Goal: Task Accomplishment & Management: Complete application form

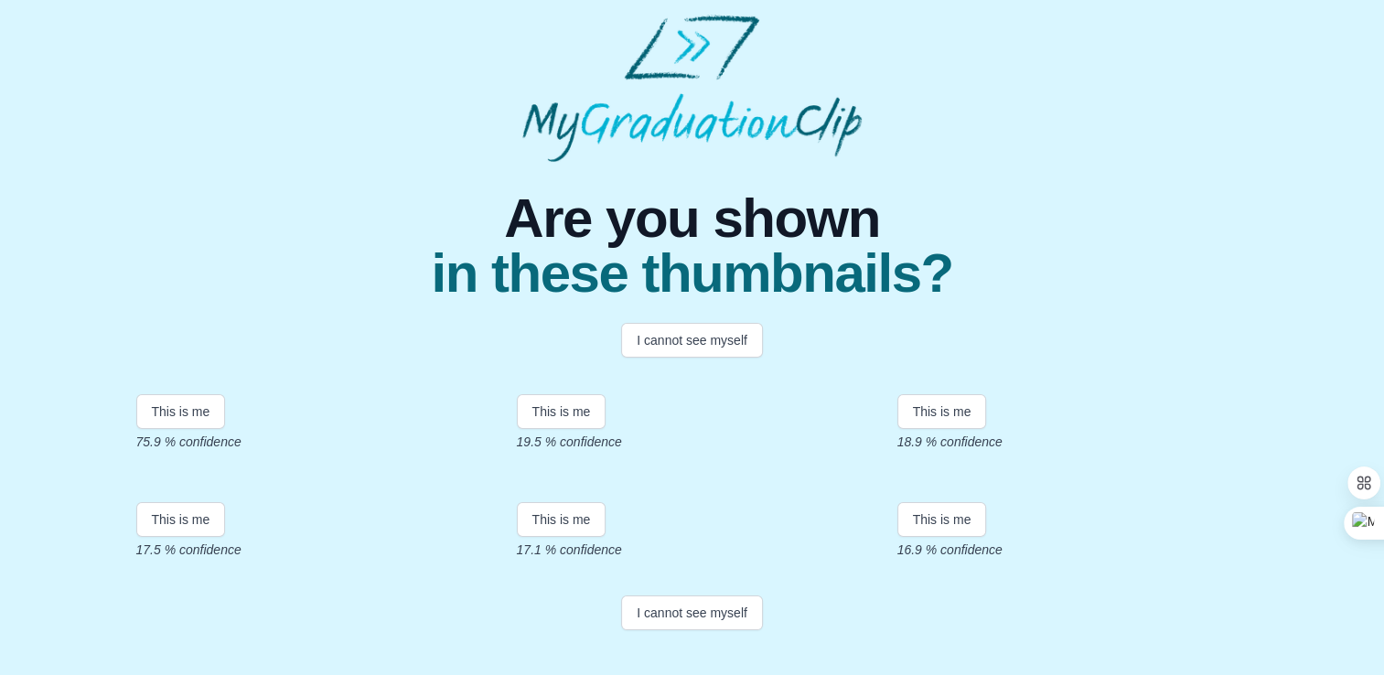
scroll to position [370, 0]
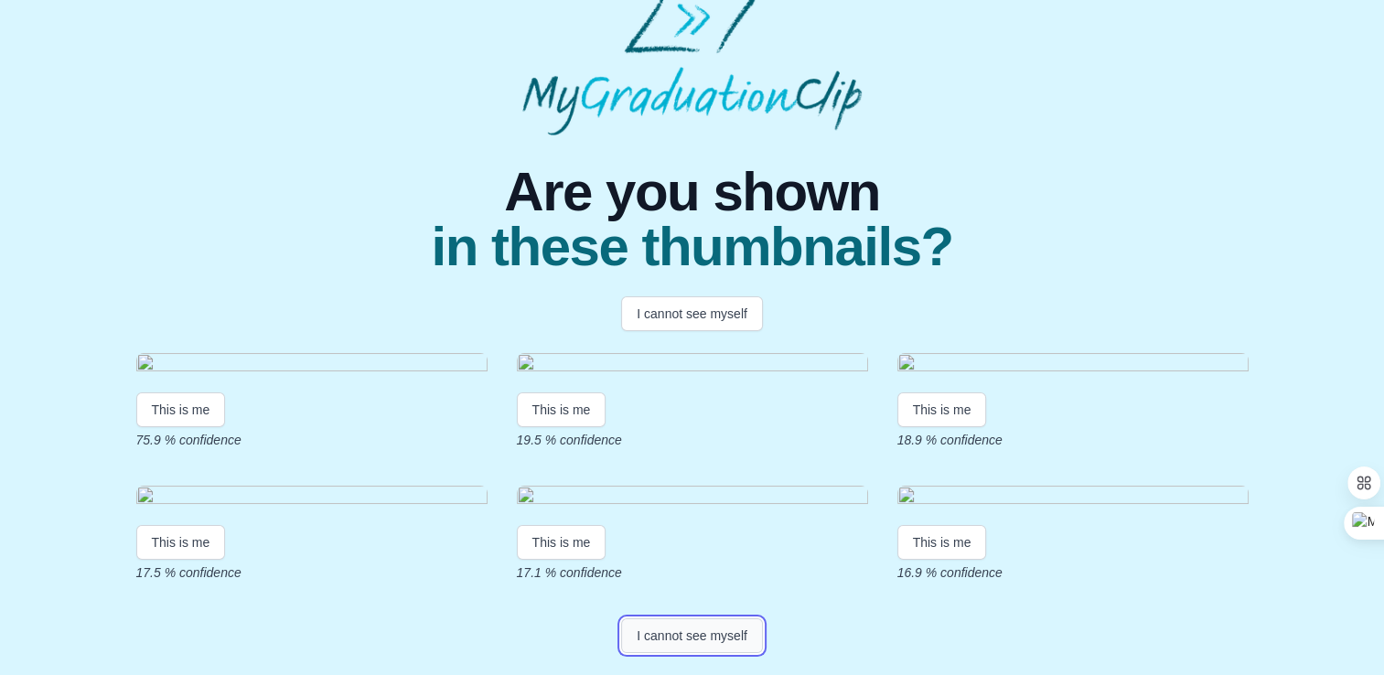
click at [673, 637] on button "I cannot see myself" at bounding box center [692, 635] width 142 height 35
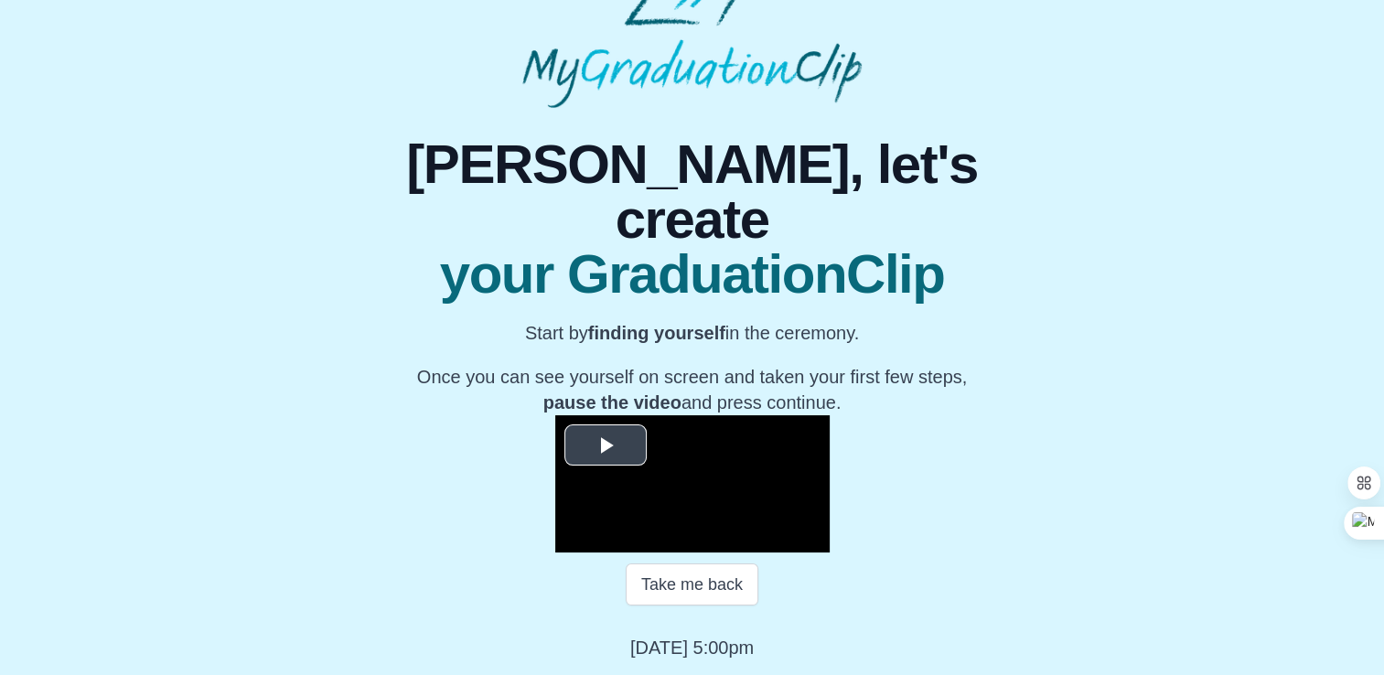
scroll to position [251, 0]
click at [605, 445] on span "Video Player" at bounding box center [605, 445] width 0 height 0
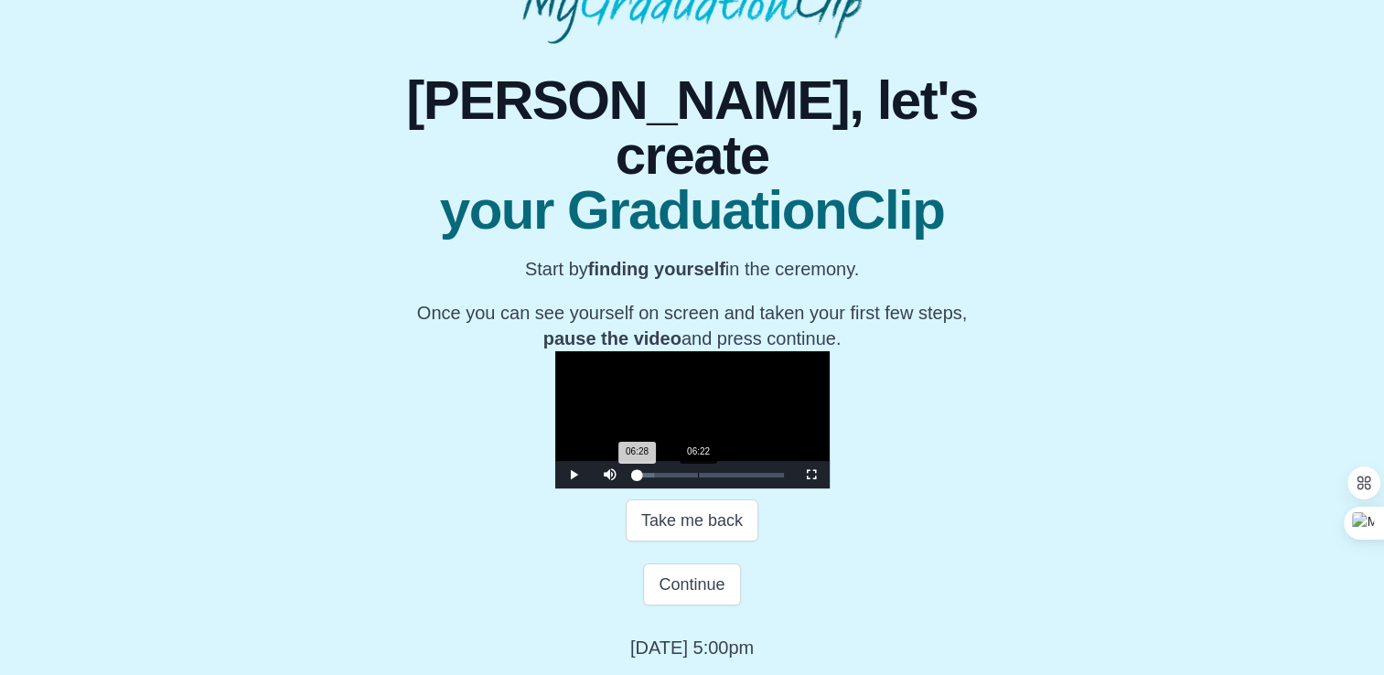
drag, startPoint x: 428, startPoint y: 536, endPoint x: 489, endPoint y: 541, distance: 61.5
click at [637, 477] on div "Loaded : 0% 06:22 06:28 Progress : 0%" at bounding box center [710, 475] width 146 height 5
drag, startPoint x: 489, startPoint y: 541, endPoint x: 456, endPoint y: 522, distance: 37.7
click at [555, 488] on div "**********" at bounding box center [692, 419] width 274 height 137
drag, startPoint x: 456, startPoint y: 543, endPoint x: 398, endPoint y: 546, distance: 58.6
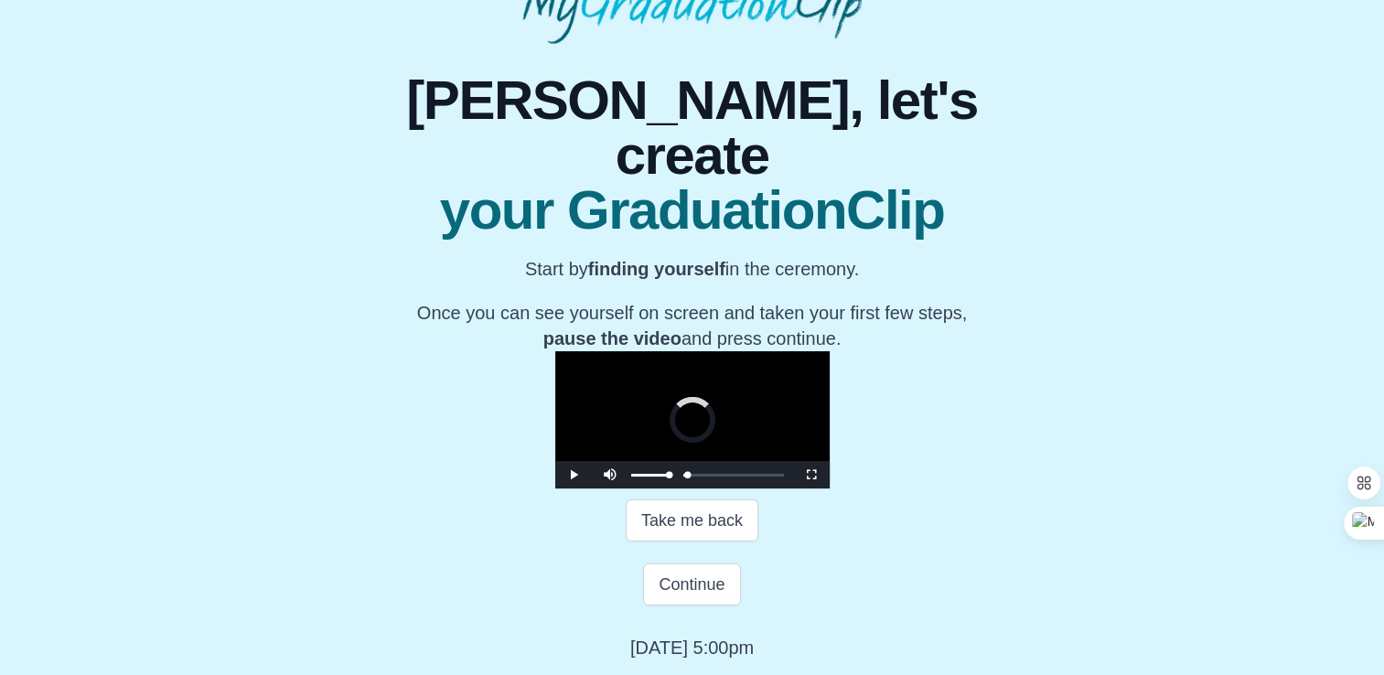
click at [555, 488] on div "Play Mute Current Time 2:54 / Loaded : 0% 00:46 02:54 Progress : 0% Stream Type…" at bounding box center [692, 474] width 274 height 27
click at [631, 477] on div "Volume Level" at bounding box center [649, 475] width 37 height 3
drag, startPoint x: 428, startPoint y: 537, endPoint x: 604, endPoint y: 536, distance: 175.6
click at [628, 488] on div "Loaded : 0% 18:33 18:33 Progress : 0%" at bounding box center [710, 474] width 165 height 27
drag, startPoint x: 573, startPoint y: 532, endPoint x: 550, endPoint y: 544, distance: 26.6
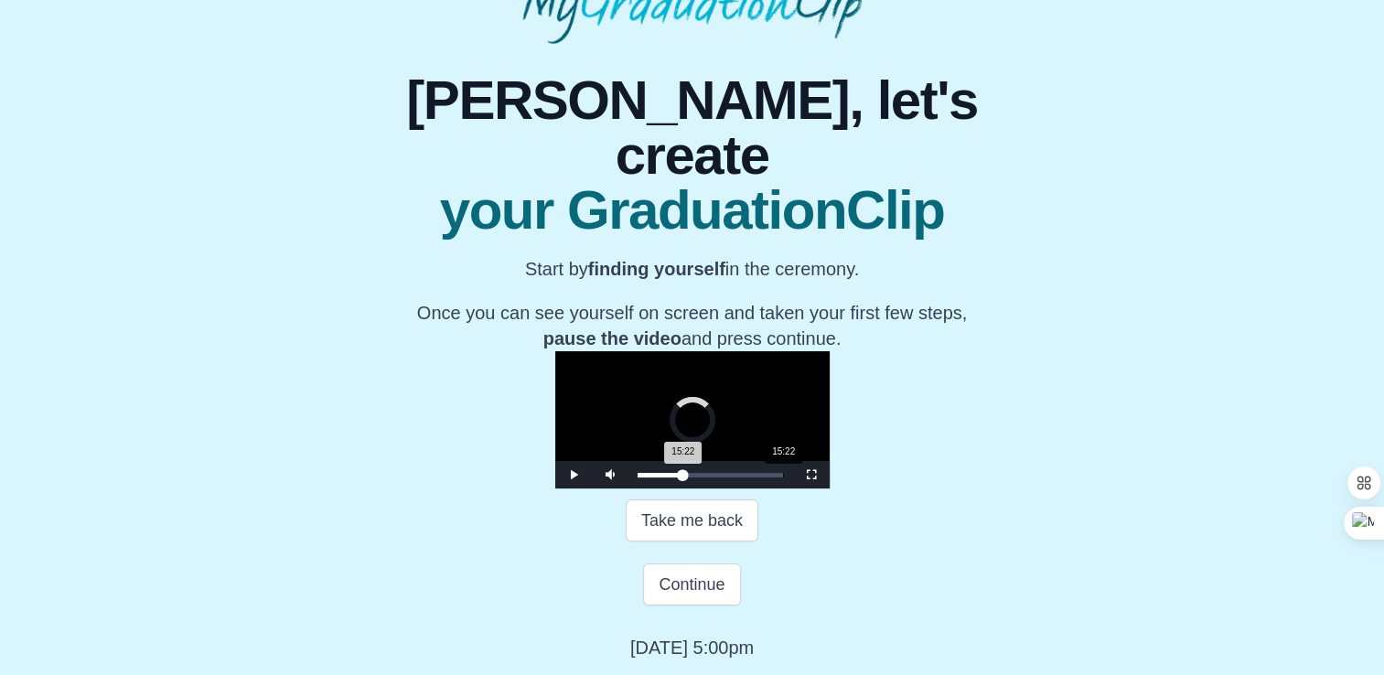
click at [628, 488] on div "Loaded : 0% 15:22 15:22 Progress : 0%" at bounding box center [710, 474] width 165 height 27
click at [753, 477] on div "12:11" at bounding box center [753, 475] width 1 height 5
click at [637, 477] on div "Loaded : 0% 10:55 12:12 Progress : 0%" at bounding box center [710, 475] width 146 height 5
click at [733, 477] on div "10:03" at bounding box center [733, 475] width 1 height 5
click at [628, 488] on div "Loaded : 0% 07:38 10:03 Progress : 0%" at bounding box center [710, 474] width 165 height 27
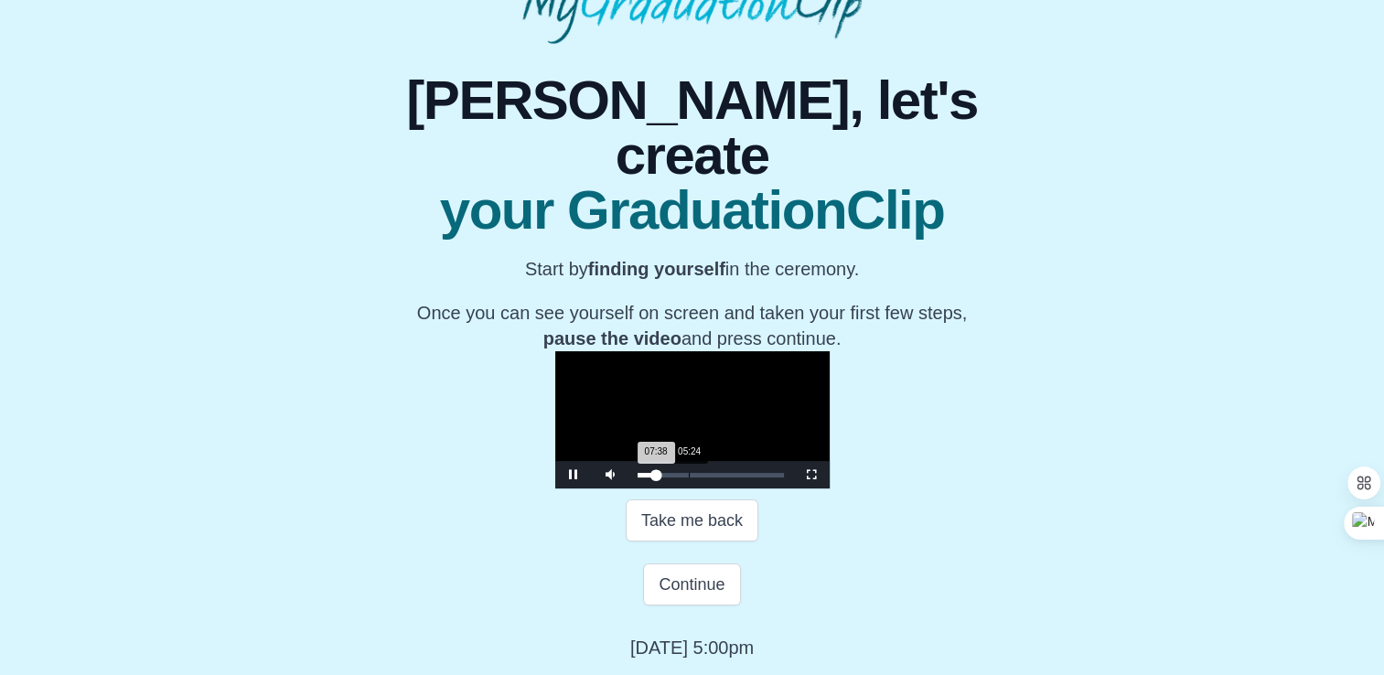
click at [689, 477] on div "05:24" at bounding box center [689, 475] width 1 height 5
click at [637, 477] on div "Loaded : 0% 06:34 06:40 Progress : 0%" at bounding box center [710, 475] width 146 height 5
drag, startPoint x: 491, startPoint y: 540, endPoint x: 656, endPoint y: 530, distance: 164.9
click at [656, 477] on div "24:04 Progress : 0%" at bounding box center [666, 475] width 59 height 5
click at [880, 477] on div "25:37" at bounding box center [880, 475] width 1 height 5
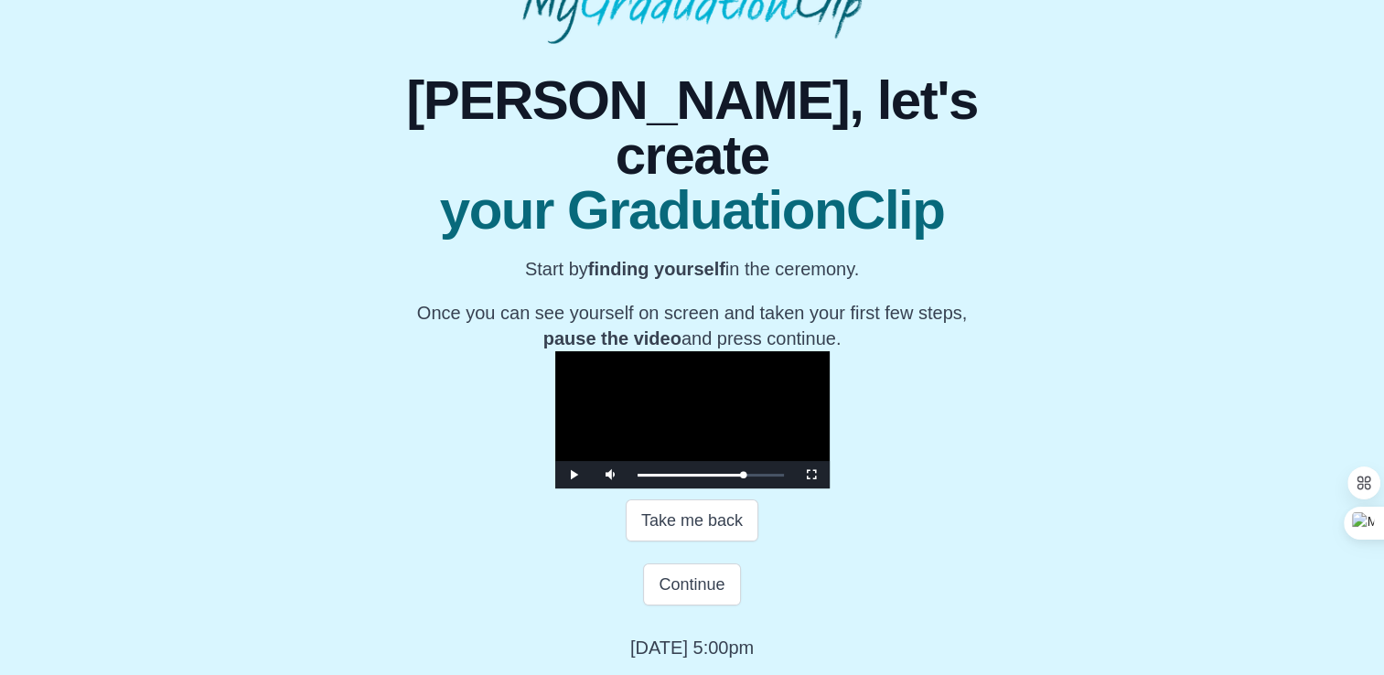
drag, startPoint x: 673, startPoint y: 538, endPoint x: 839, endPoint y: 560, distance: 167.0
click at [839, 560] on div "**********" at bounding box center [692, 352] width 692 height 616
drag, startPoint x: 838, startPoint y: 541, endPoint x: 966, endPoint y: 583, distance: 134.5
click at [966, 583] on div "**********" at bounding box center [692, 352] width 692 height 616
drag, startPoint x: 966, startPoint y: 543, endPoint x: 993, endPoint y: 558, distance: 31.1
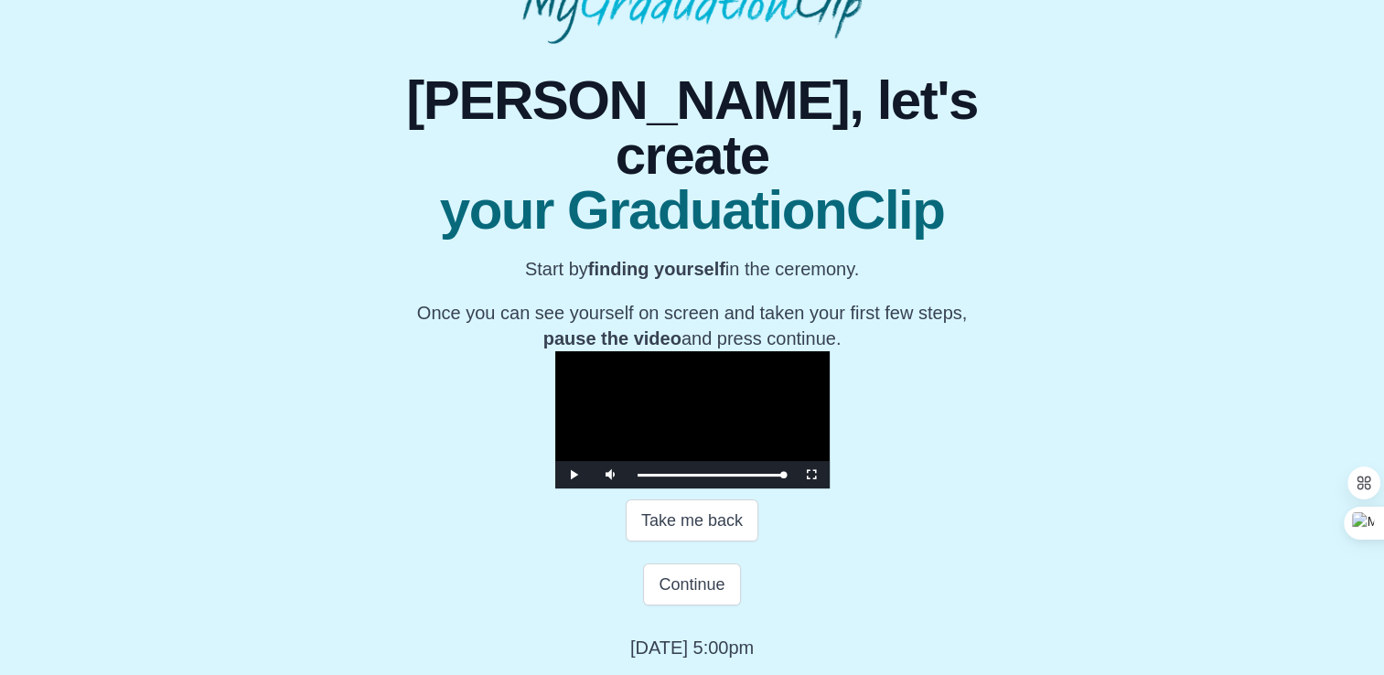
click at [993, 558] on div "**********" at bounding box center [692, 352] width 692 height 616
click at [659, 593] on button "Continue" at bounding box center [691, 584] width 97 height 42
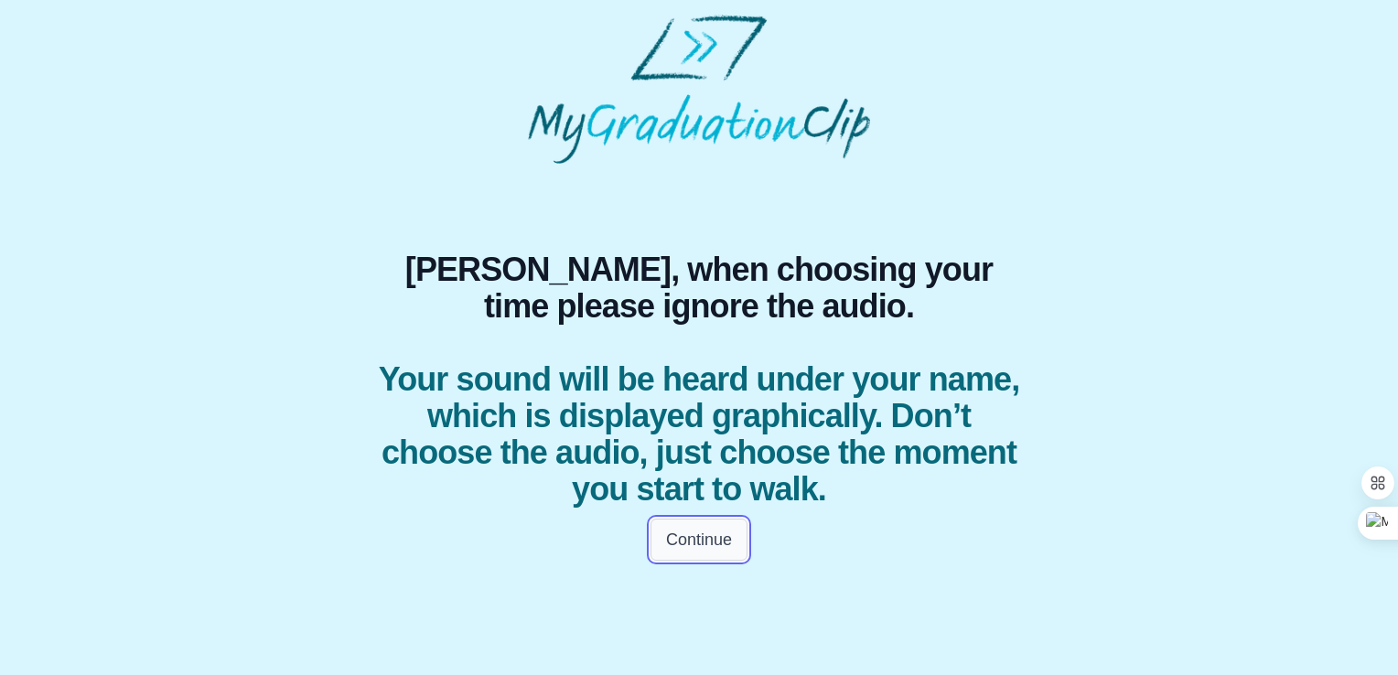
click at [702, 536] on button "Continue" at bounding box center [698, 540] width 97 height 42
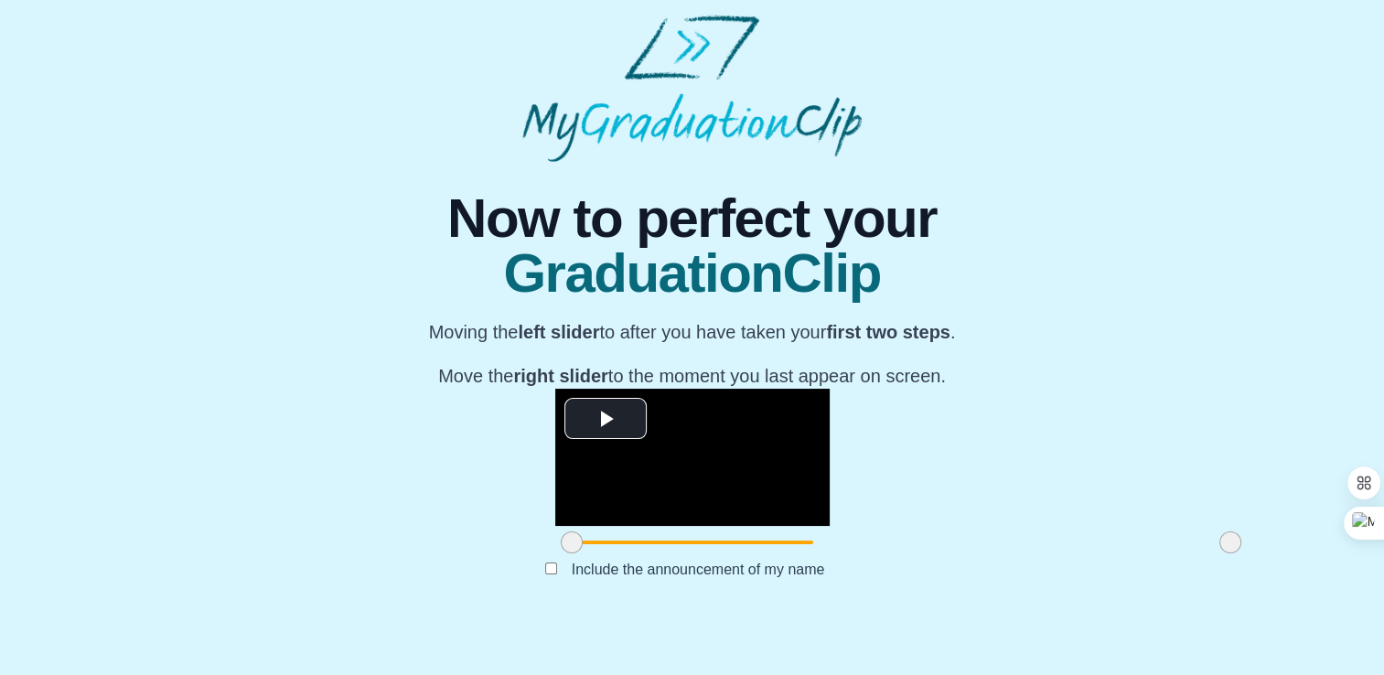
scroll to position [207, 0]
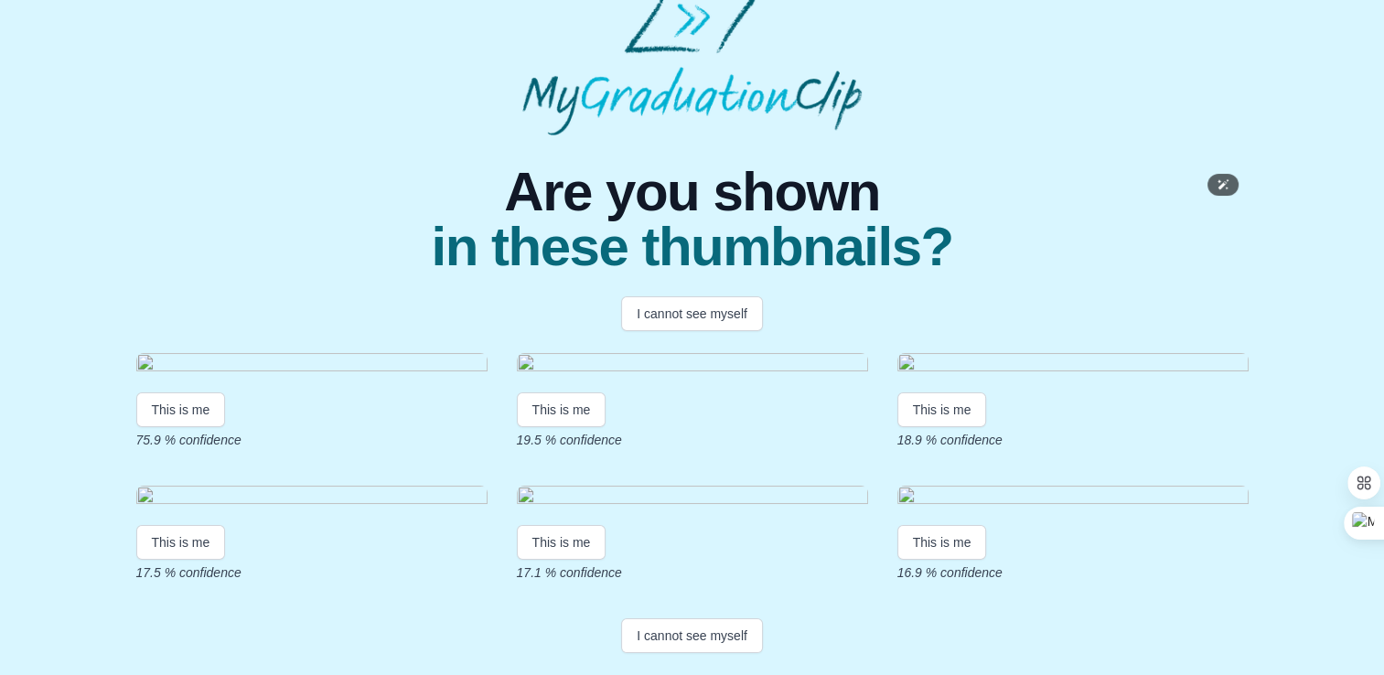
scroll to position [370, 0]
click at [702, 638] on button "I cannot see myself" at bounding box center [692, 635] width 142 height 35
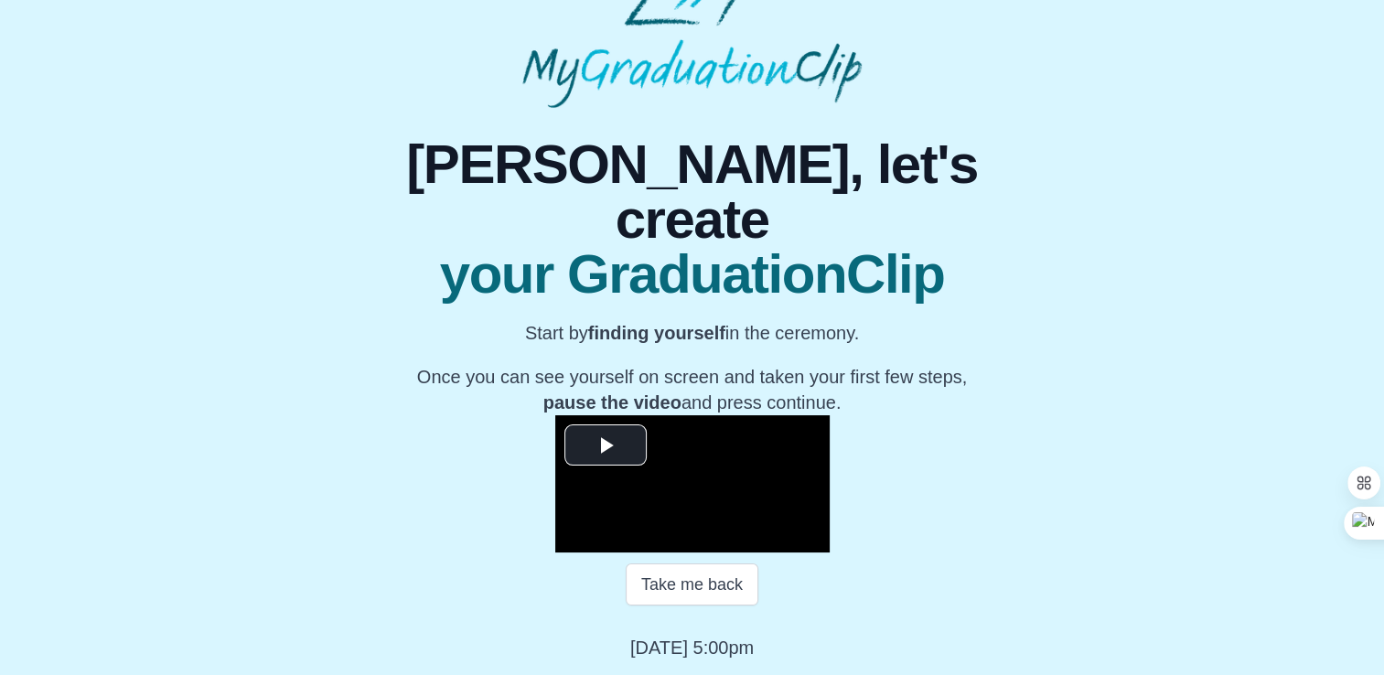
scroll to position [251, 0]
click at [605, 445] on span "Video Player" at bounding box center [605, 445] width 0 height 0
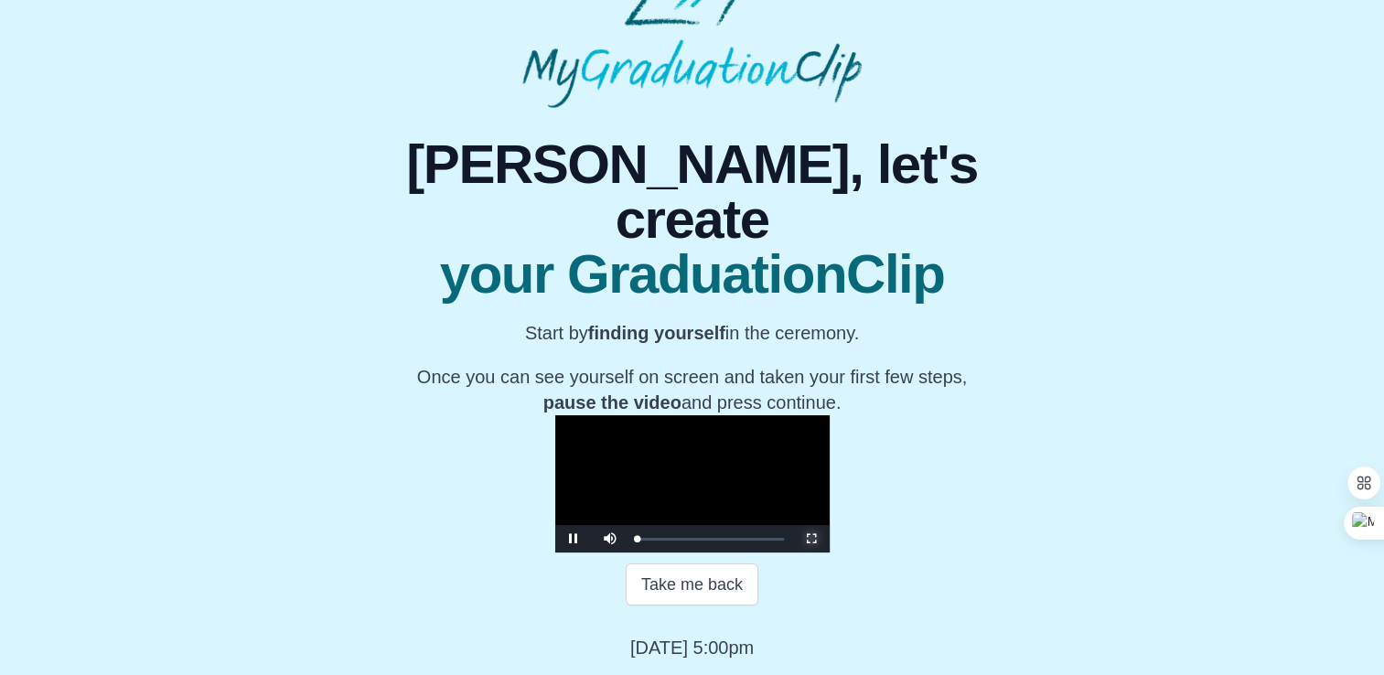
click at [811, 539] on span "Video Player" at bounding box center [811, 539] width 0 height 0
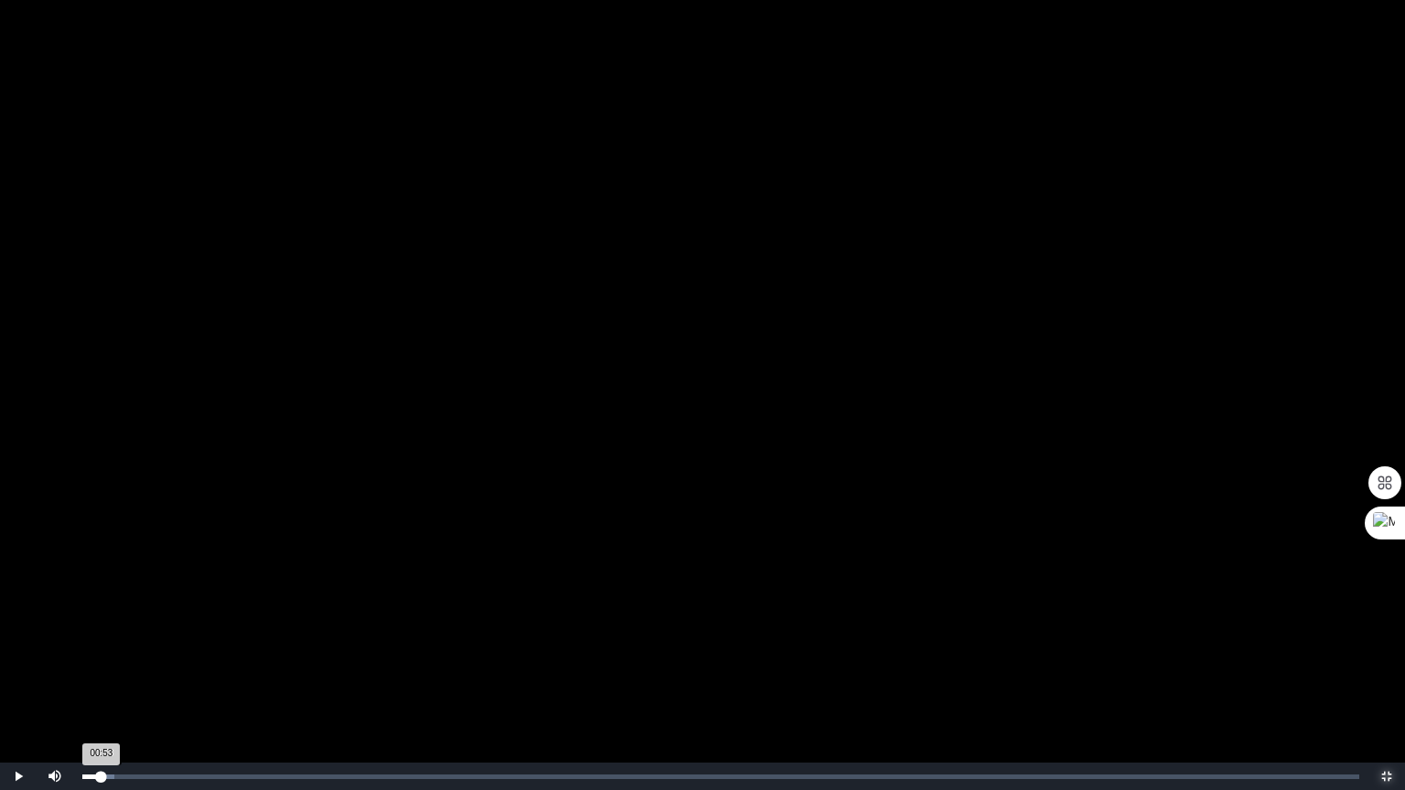
click at [102, 674] on div "Loaded : 0% 00:53 00:53 Progress : 0%" at bounding box center [720, 777] width 1277 height 5
click at [95, 674] on div "00:35 Progress : 0%" at bounding box center [88, 777] width 13 height 5
click at [93, 674] on div "00:30 Progress : 0%" at bounding box center [87, 777] width 11 height 5
click at [100, 674] on div "00:48 Progress : 0%" at bounding box center [90, 777] width 17 height 5
click at [105, 674] on div "01:04 Progress : 0%" at bounding box center [93, 777] width 23 height 5
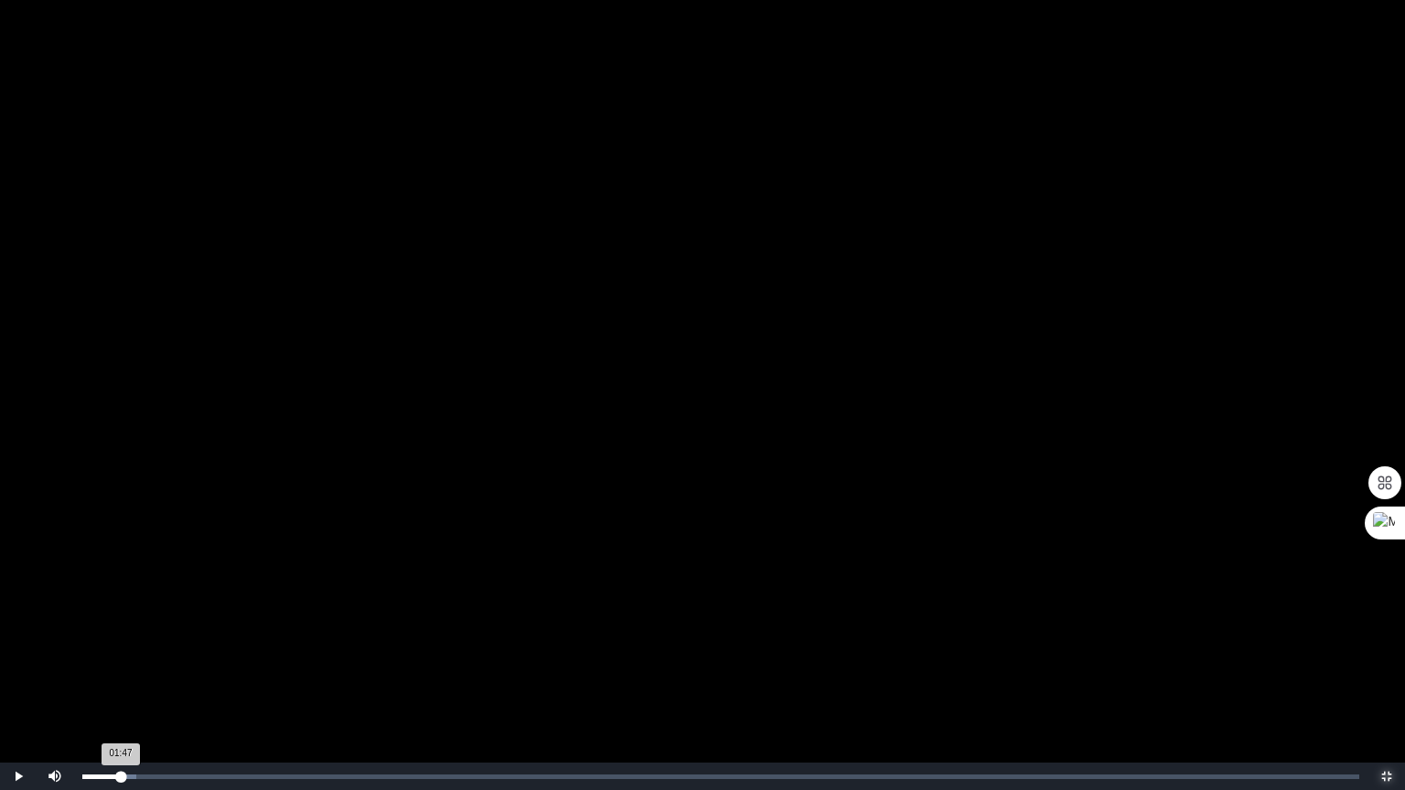
click at [121, 674] on div "Loaded : 0% 01:47 01:47 Progress : 0%" at bounding box center [720, 776] width 1295 height 27
click at [137, 674] on div "02:36 Progress : 0%" at bounding box center [109, 777] width 55 height 5
click at [138, 674] on div "02:41 Progress : 0%" at bounding box center [110, 777] width 56 height 5
click at [140, 674] on div "02:46 Progress : 0%" at bounding box center [111, 777] width 58 height 5
click at [142, 674] on div "02:51 Progress : 0%" at bounding box center [111, 777] width 59 height 5
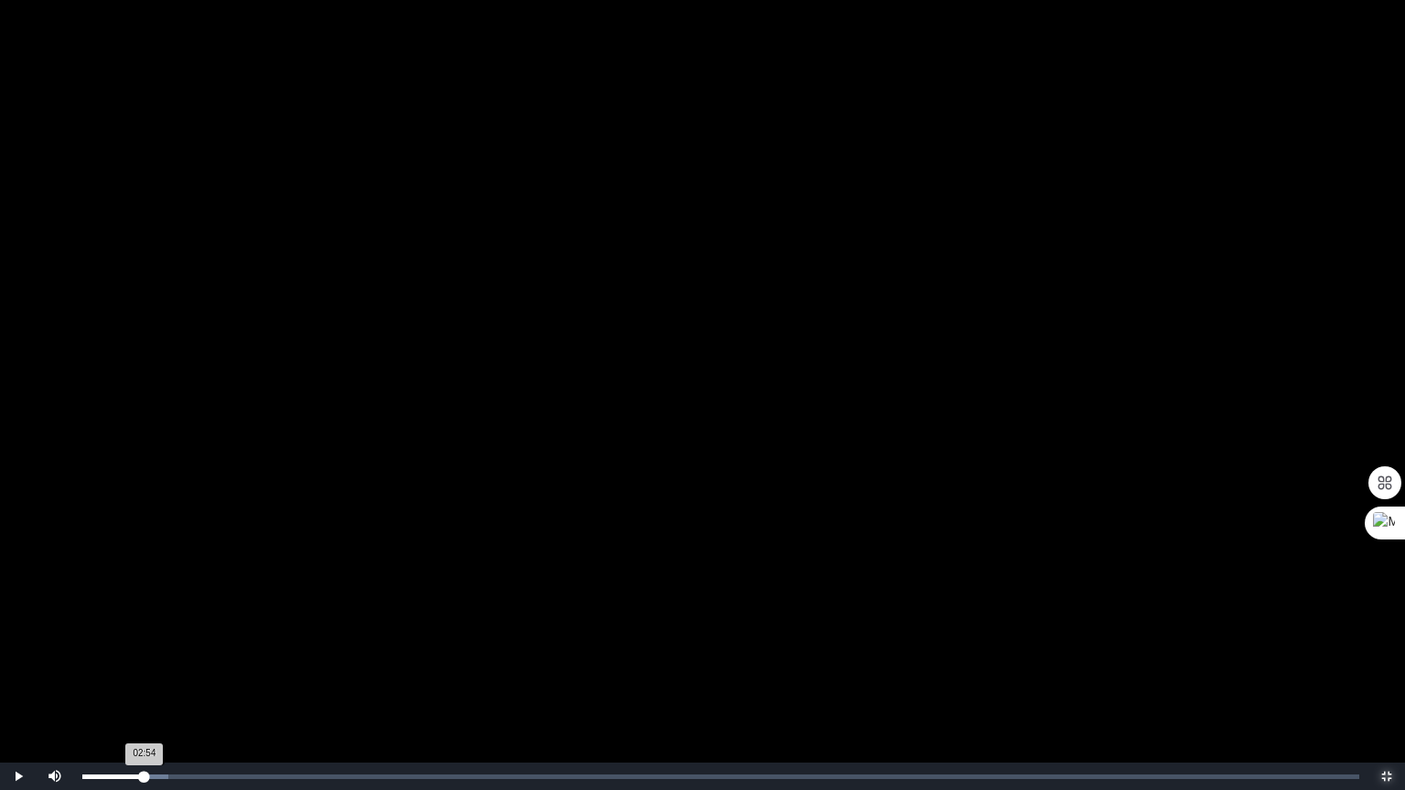
click at [145, 674] on div "02:54 Progress : 0%" at bounding box center [113, 777] width 62 height 5
click at [152, 674] on div "Loaded : 0% 03:14 03:14 Progress : 0%" at bounding box center [720, 776] width 1295 height 27
drag, startPoint x: 152, startPoint y: 781, endPoint x: 137, endPoint y: 779, distance: 14.7
click at [137, 674] on div "02:33 Progress : 0%" at bounding box center [110, 777] width 56 height 5
click at [138, 674] on div "02:38 Progress : 0%" at bounding box center [110, 777] width 56 height 5
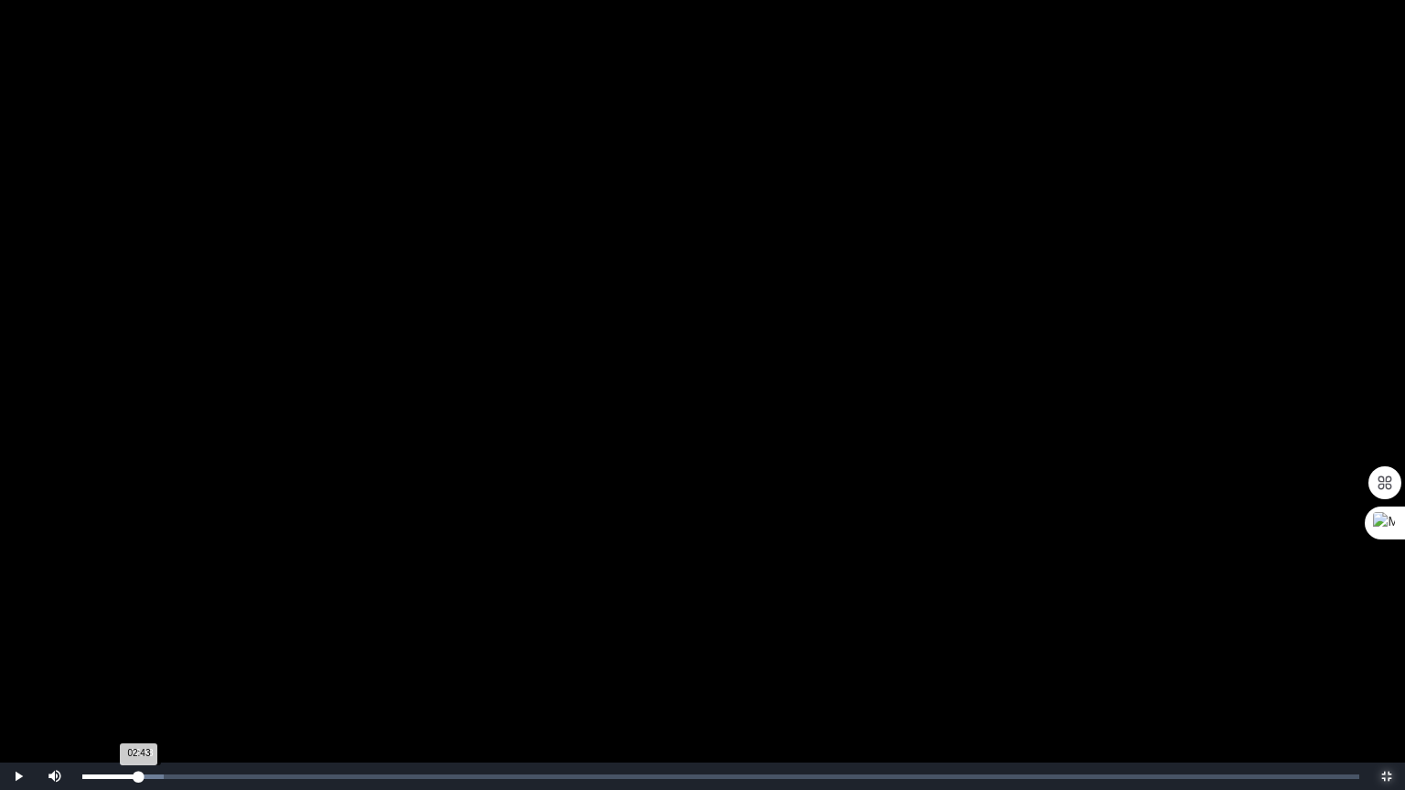
click at [139, 674] on div "02:43 Progress : 0%" at bounding box center [110, 777] width 57 height 5
click at [142, 674] on div "02:46 Progress : 0%" at bounding box center [111, 777] width 59 height 5
click at [145, 674] on div "02:56 Progress : 0%" at bounding box center [113, 777] width 62 height 5
click at [147, 674] on div "03:01 Progress : 0%" at bounding box center [115, 777] width 67 height 5
drag, startPoint x: 146, startPoint y: 776, endPoint x: 155, endPoint y: 779, distance: 9.9
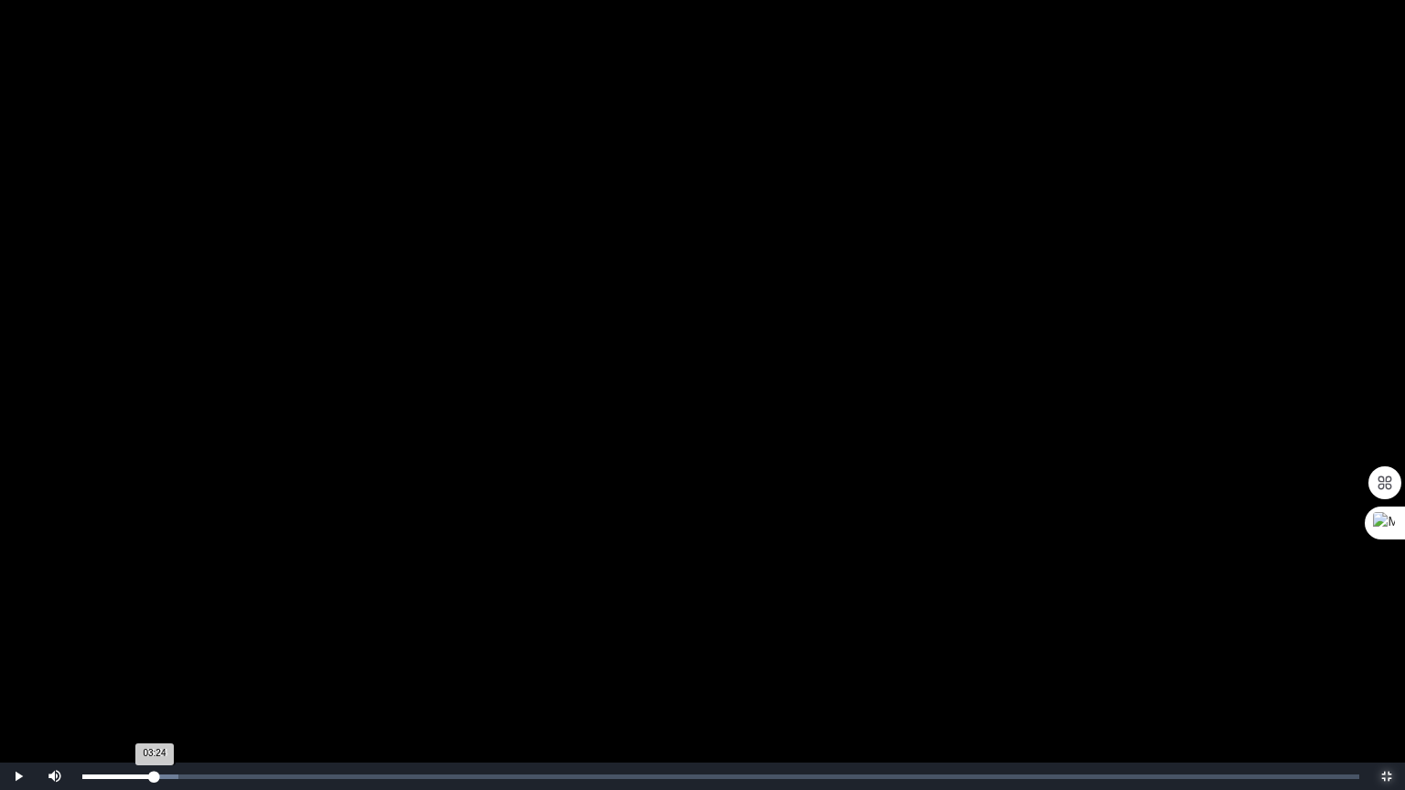
click at [155, 674] on div "03:24 Progress : 0%" at bounding box center [118, 777] width 72 height 5
drag, startPoint x: 158, startPoint y: 776, endPoint x: 190, endPoint y: 770, distance: 32.5
click at [188, 674] on div "05:02 Progress : 0%" at bounding box center [135, 777] width 106 height 5
drag, startPoint x: 190, startPoint y: 770, endPoint x: 220, endPoint y: 789, distance: 35.0
click at [220, 674] on div "Loaded : 0% 06:24 06:24 Progress : 0%" at bounding box center [720, 776] width 1295 height 27
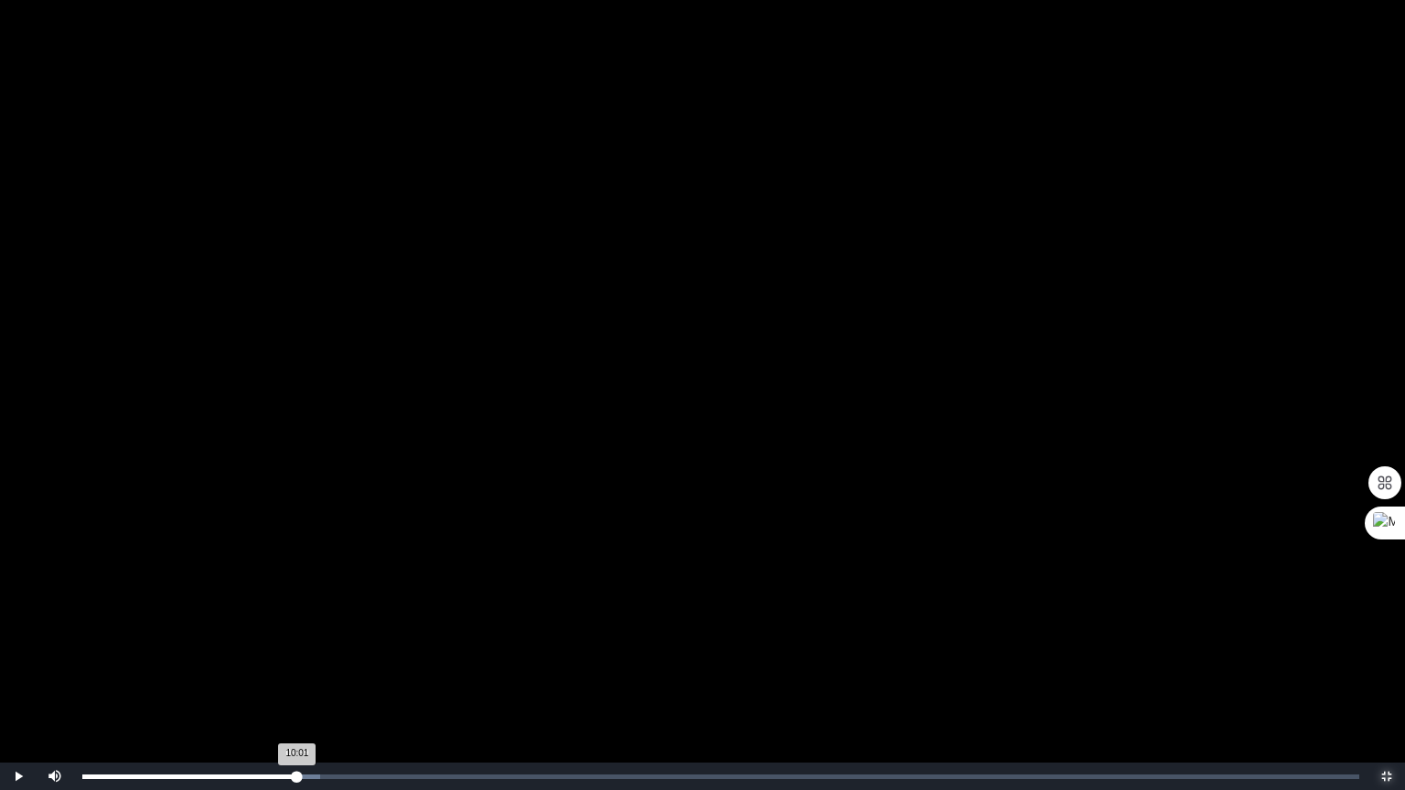
drag, startPoint x: 220, startPoint y: 772, endPoint x: 297, endPoint y: 789, distance: 78.8
click at [297, 674] on div "Loaded : 0% 09:59 10:01 Progress : 0%" at bounding box center [720, 776] width 1295 height 27
drag, startPoint x: 300, startPoint y: 775, endPoint x: 333, endPoint y: 784, distance: 34.2
click at [333, 674] on div "Loaded : 0% 11:41 11:41 Progress : 0%" at bounding box center [720, 776] width 1295 height 27
drag, startPoint x: 333, startPoint y: 776, endPoint x: 434, endPoint y: 789, distance: 102.4
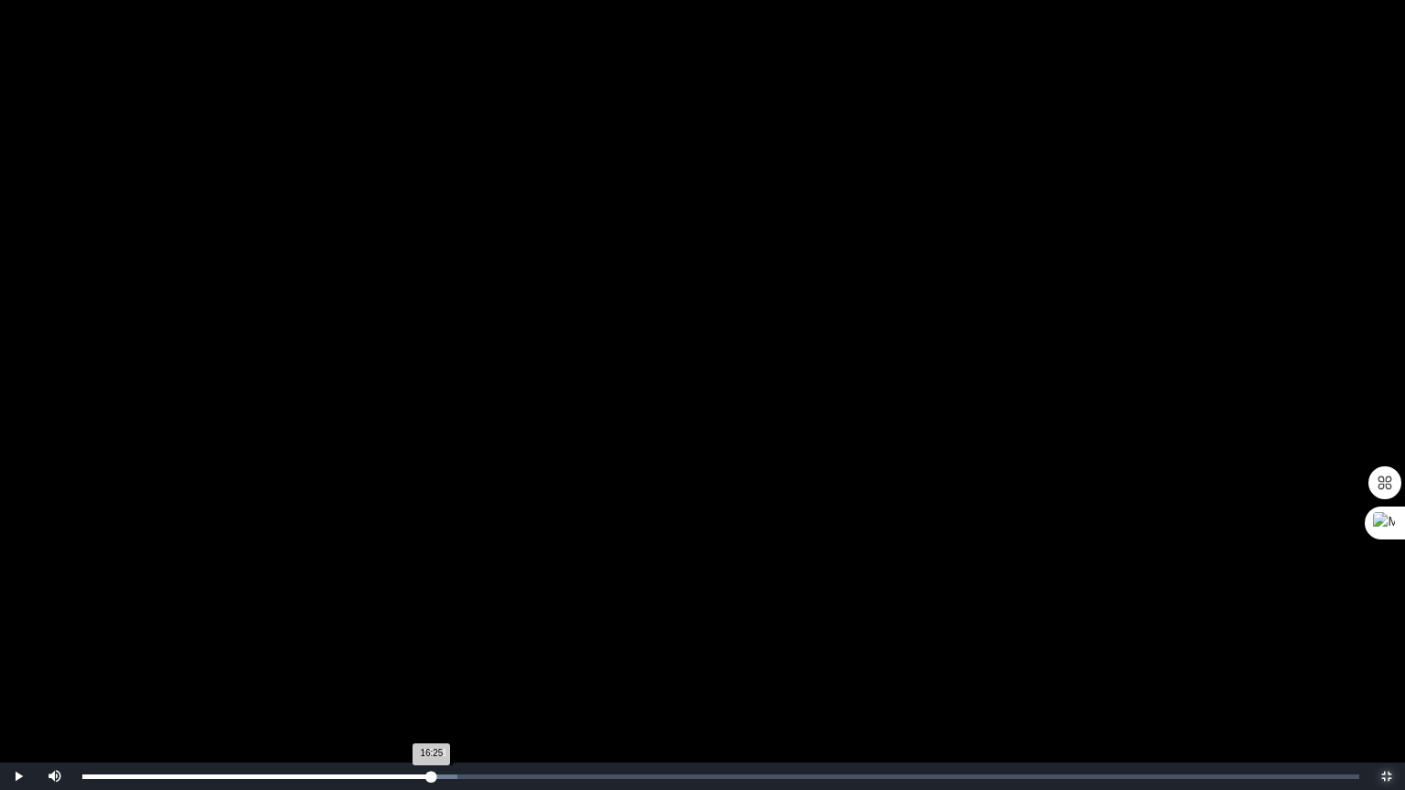
click at [434, 674] on div "Loaded : 0% 16:23 16:25 Progress : 0%" at bounding box center [720, 776] width 1295 height 27
drag, startPoint x: 437, startPoint y: 777, endPoint x: 521, endPoint y: 781, distance: 84.3
click at [521, 674] on div "20:28 Progress : 0%" at bounding box center [302, 777] width 440 height 5
click at [516, 674] on div "20:13 Progress : 0%" at bounding box center [299, 777] width 434 height 5
drag, startPoint x: 529, startPoint y: 771, endPoint x: 544, endPoint y: 784, distance: 20.1
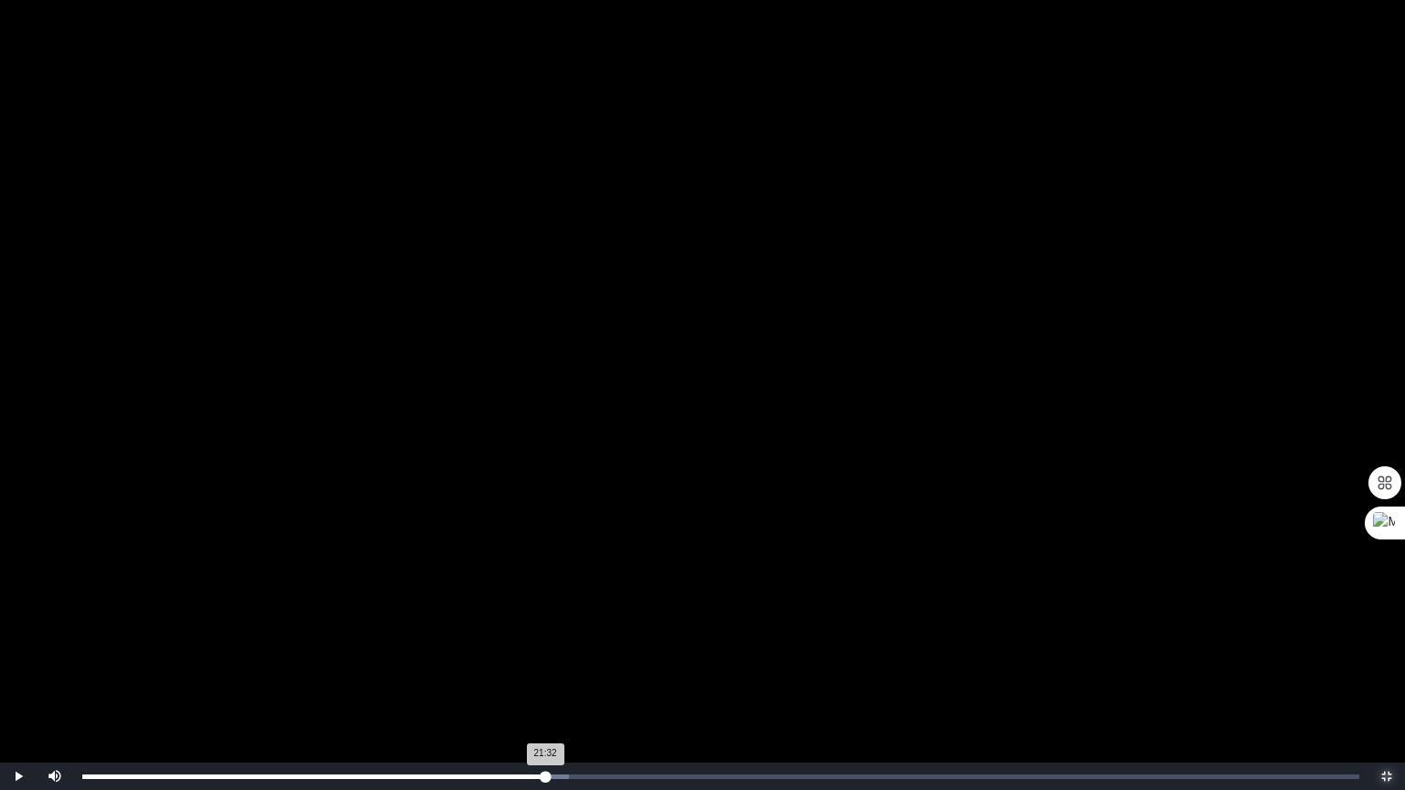
click at [544, 674] on div "Loaded : 0% 21:32 21:32 Progress : 0%" at bounding box center [720, 776] width 1295 height 27
click at [545, 674] on div "21:35 Progress : 0%" at bounding box center [314, 777] width 464 height 5
click at [539, 674] on div "21:17 Progress : 0%" at bounding box center [310, 777] width 456 height 5
click at [1387, 674] on span "Video Player" at bounding box center [1387, 777] width 0 height 0
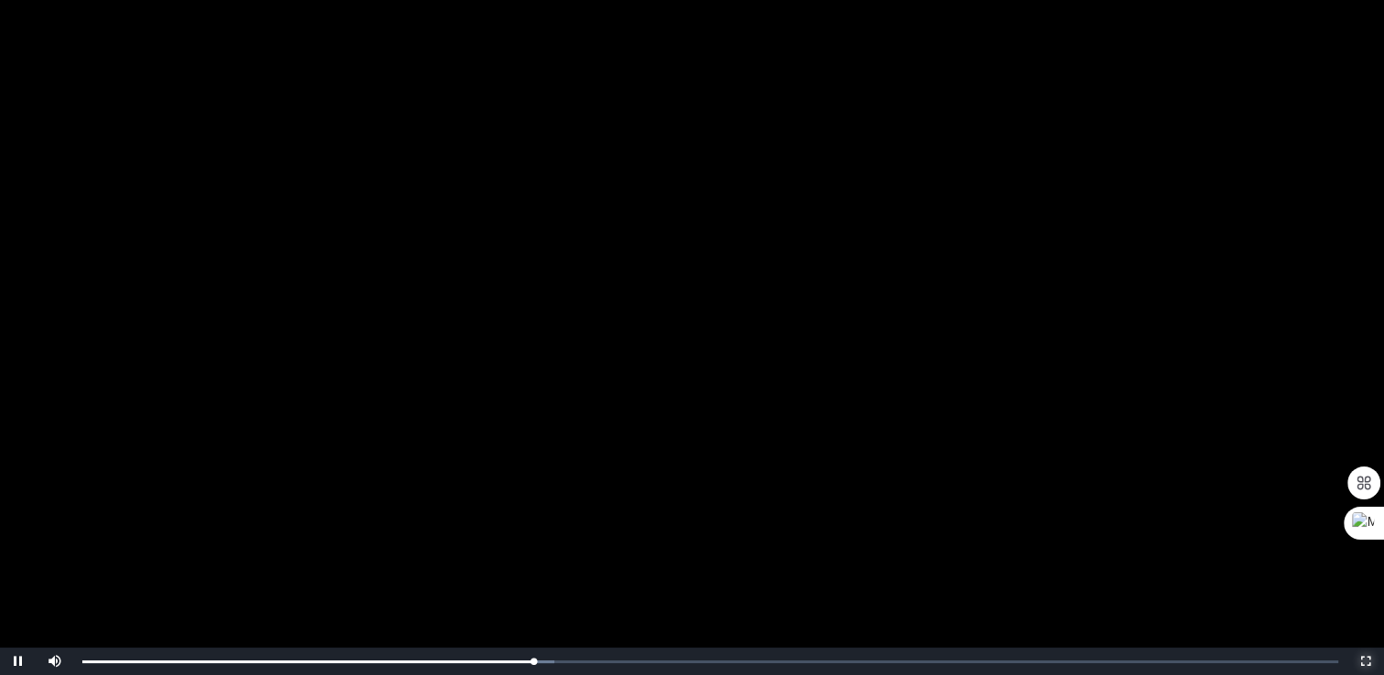
scroll to position [183, 0]
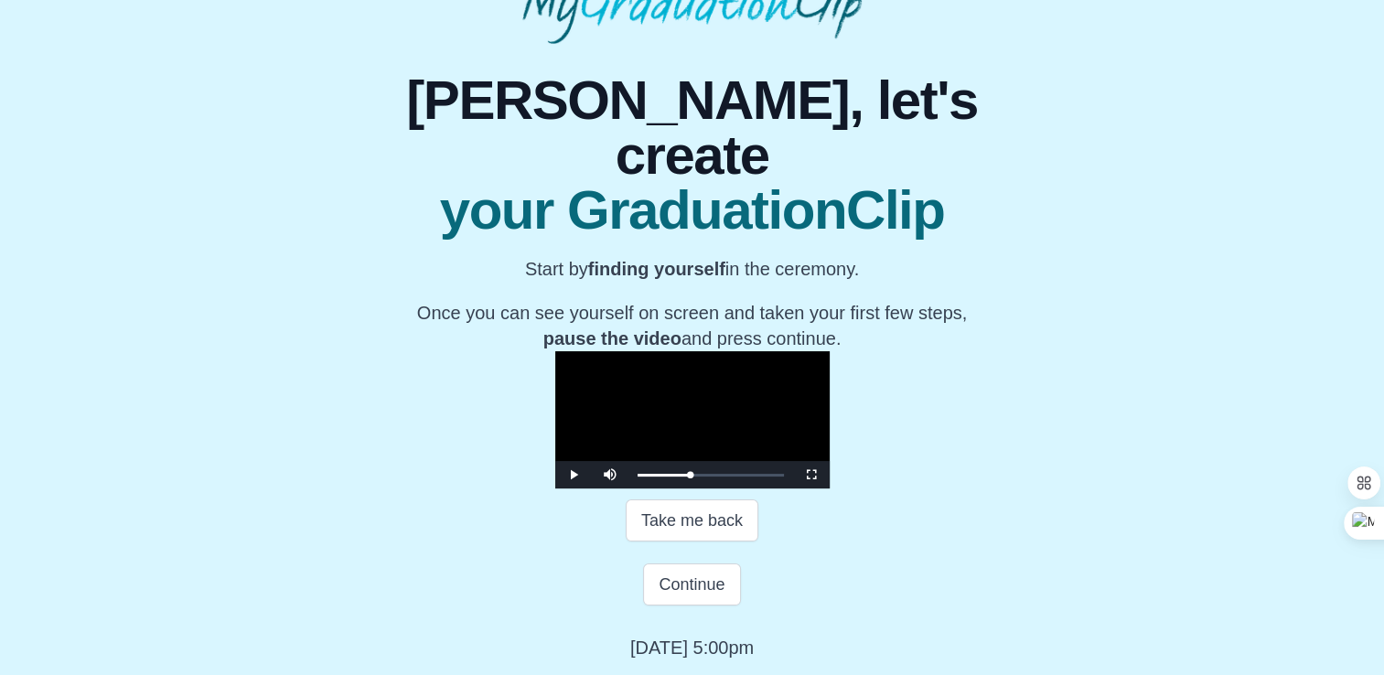
click at [736, 434] on video "Video Player" at bounding box center [692, 419] width 274 height 137
click at [637, 477] on div "21:51 Progress : 0%" at bounding box center [664, 475] width 54 height 5
click at [730, 351] on video "Video Player" at bounding box center [692, 419] width 274 height 137
click at [710, 391] on video "Video Player" at bounding box center [692, 419] width 274 height 137
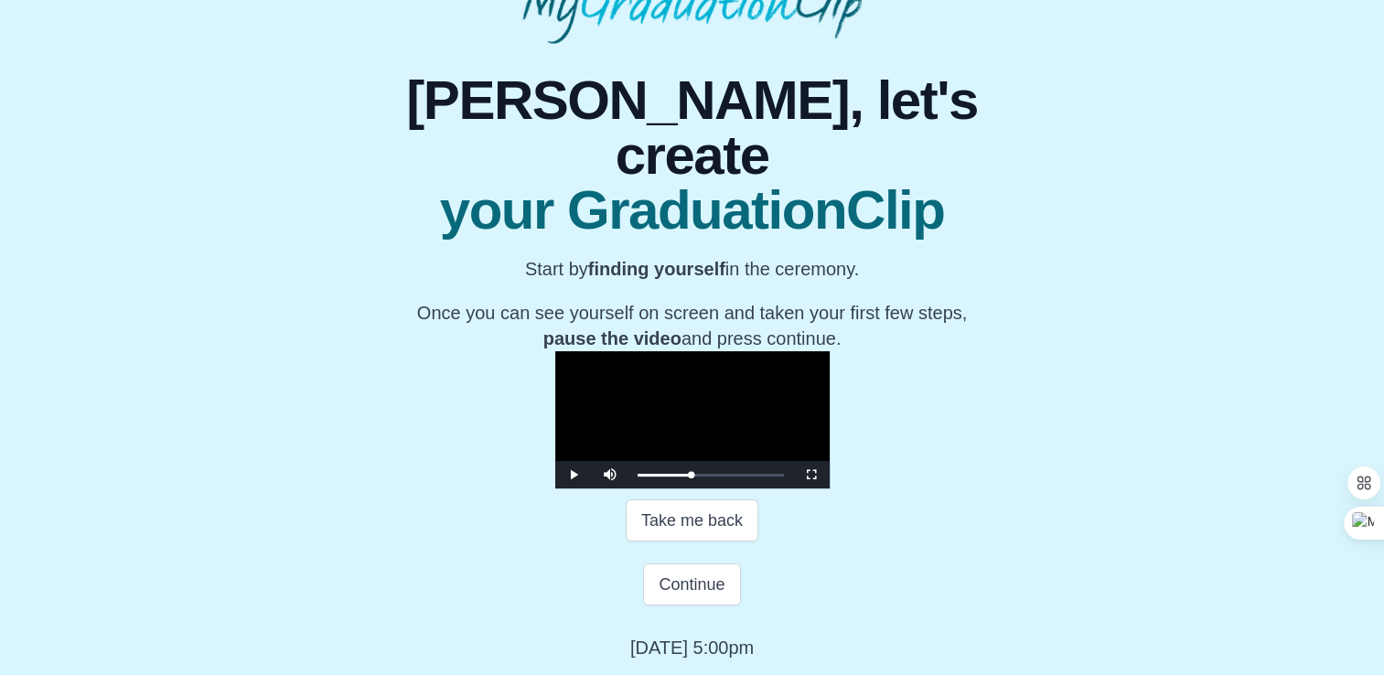
click at [608, 351] on video "Video Player" at bounding box center [692, 419] width 274 height 137
click at [645, 426] on video "Video Player" at bounding box center [692, 419] width 274 height 137
click at [652, 423] on video "Video Player" at bounding box center [692, 419] width 274 height 137
click at [811, 475] on span "Video Player" at bounding box center [811, 475] width 0 height 0
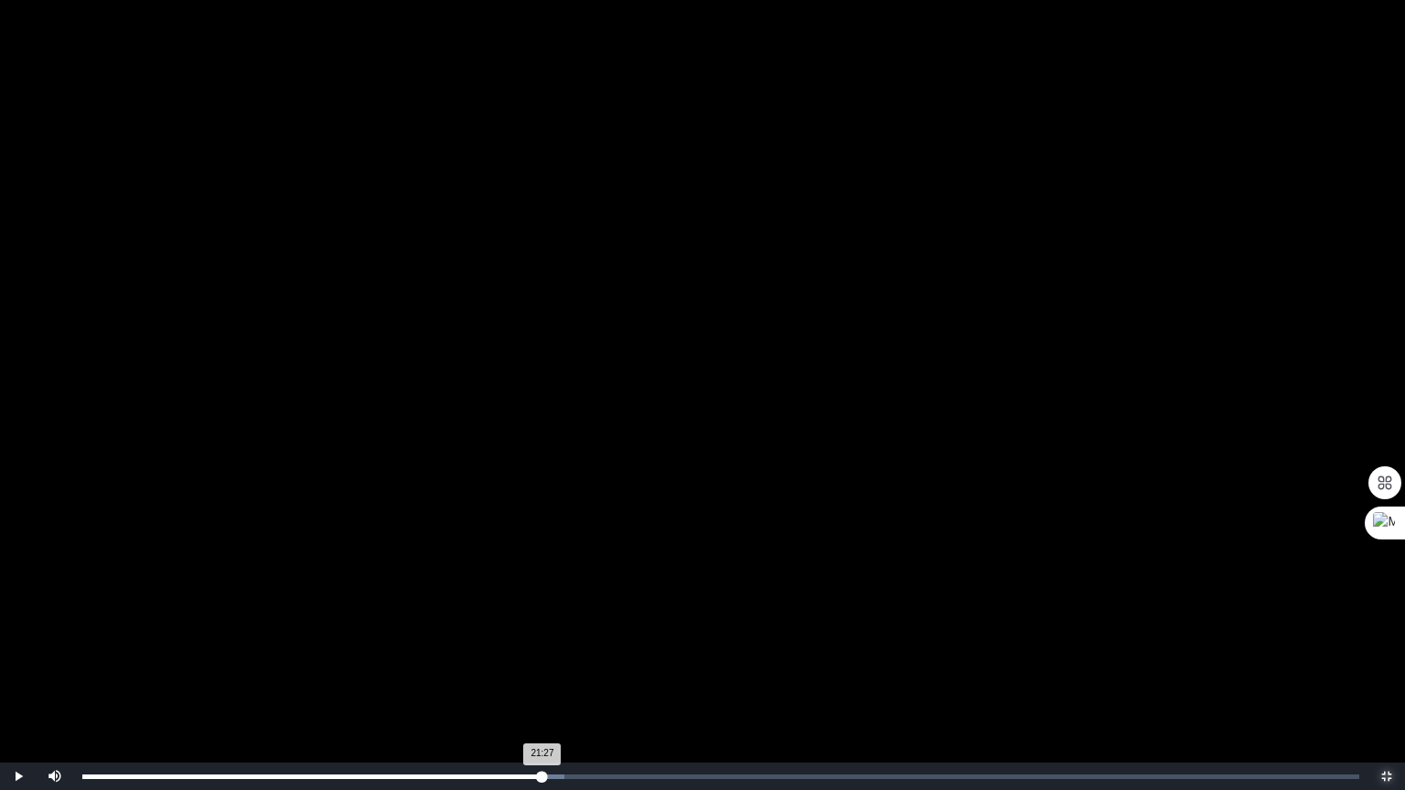
drag, startPoint x: 556, startPoint y: 775, endPoint x: 542, endPoint y: 775, distance: 13.7
click at [542, 674] on div "21:27 Progress : 0%" at bounding box center [312, 777] width 460 height 5
drag, startPoint x: 1387, startPoint y: 774, endPoint x: 1394, endPoint y: 668, distance: 106.3
click at [1387, 674] on span "Video Player" at bounding box center [1387, 777] width 0 height 0
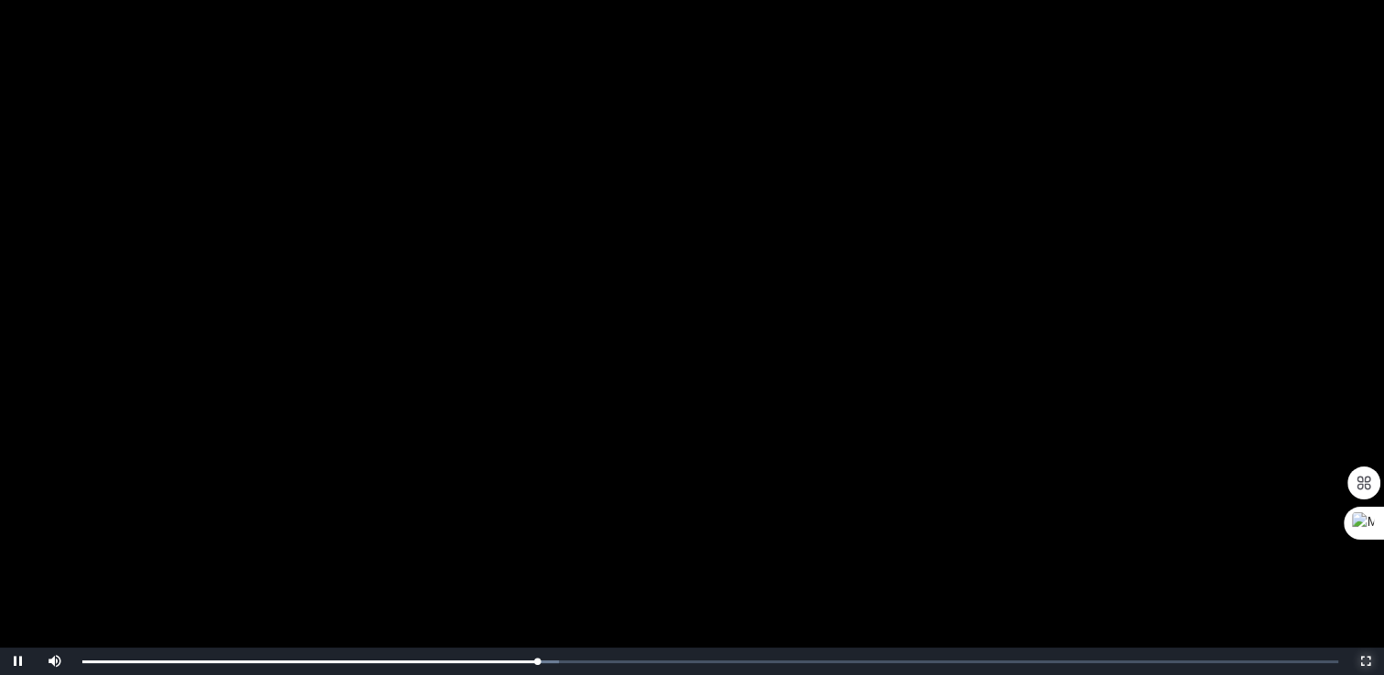
scroll to position [183, 0]
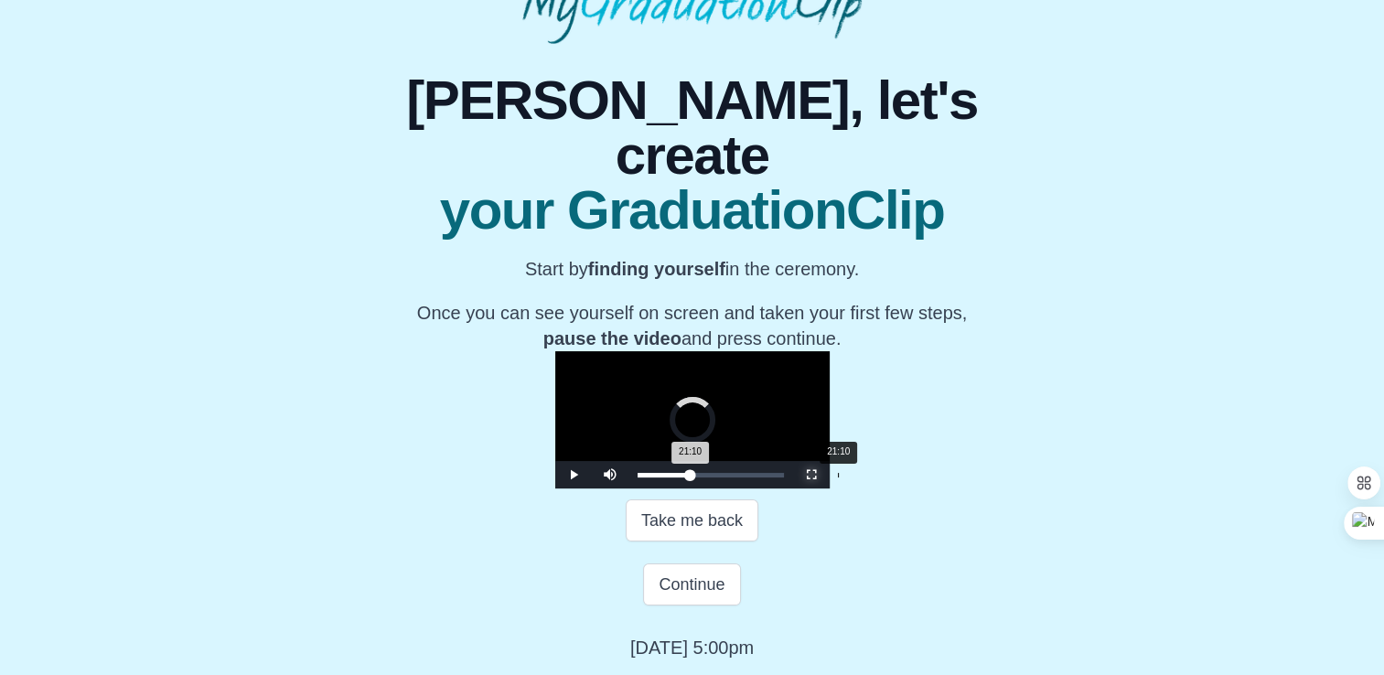
click at [637, 477] on div "21:10 Progress : 0%" at bounding box center [663, 475] width 53 height 5
click at [637, 477] on div "21:33 Progress : 0%" at bounding box center [663, 475] width 53 height 5
click at [637, 477] on div "21:28 Progress : 0%" at bounding box center [663, 475] width 52 height 5
click at [695, 488] on video "Video Player" at bounding box center [692, 419] width 274 height 137
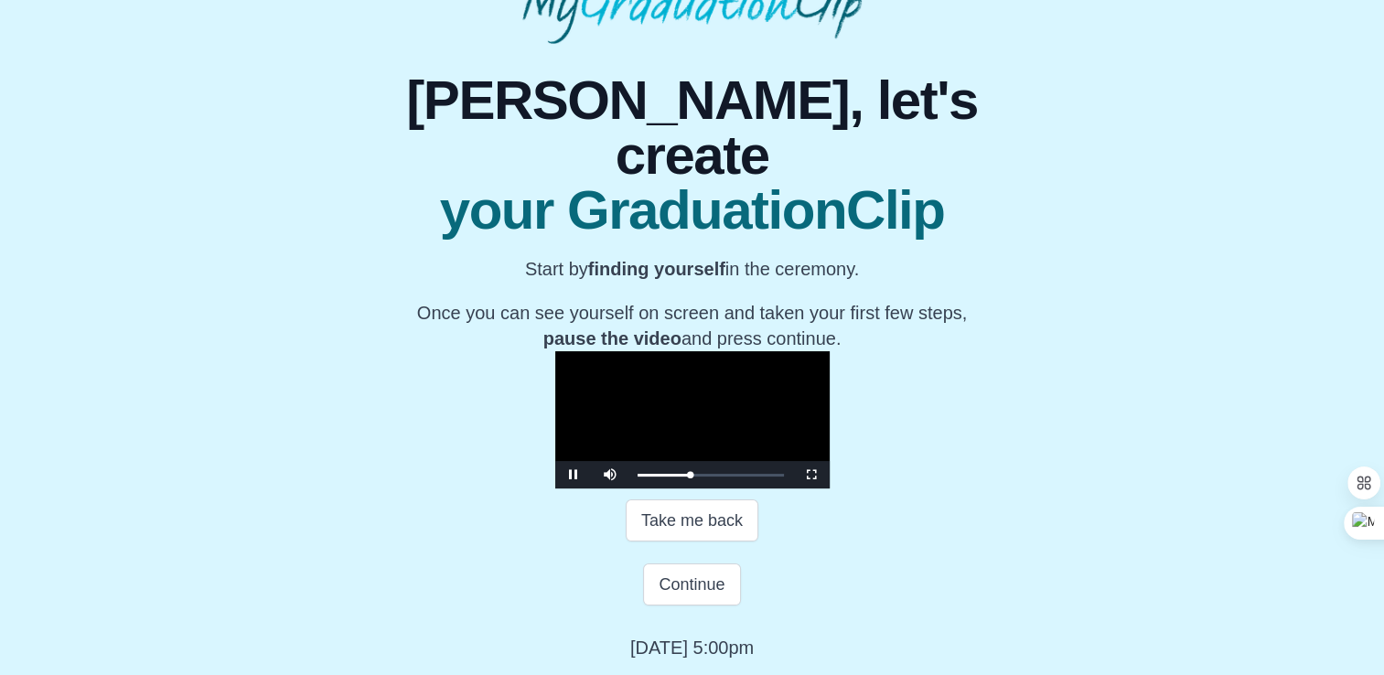
click at [727, 488] on video "Video Player" at bounding box center [692, 419] width 274 height 137
click at [699, 605] on button "Continue" at bounding box center [691, 584] width 97 height 42
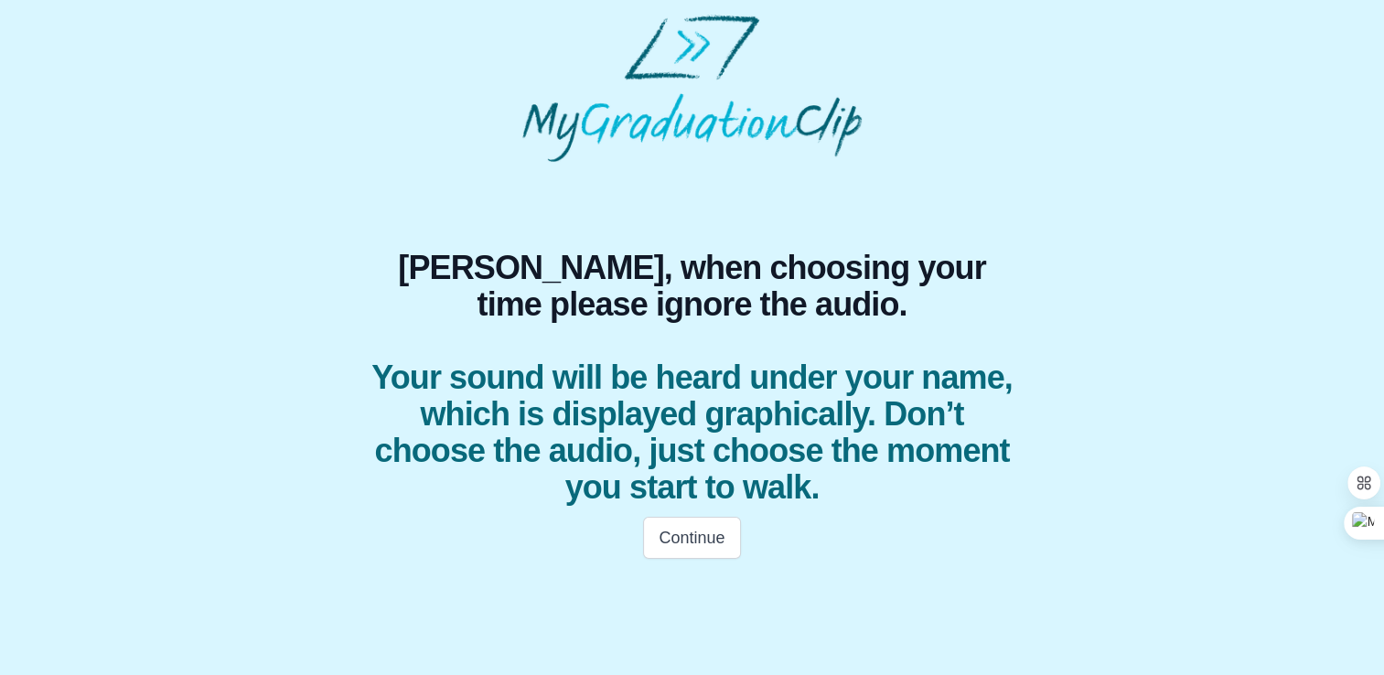
scroll to position [0, 0]
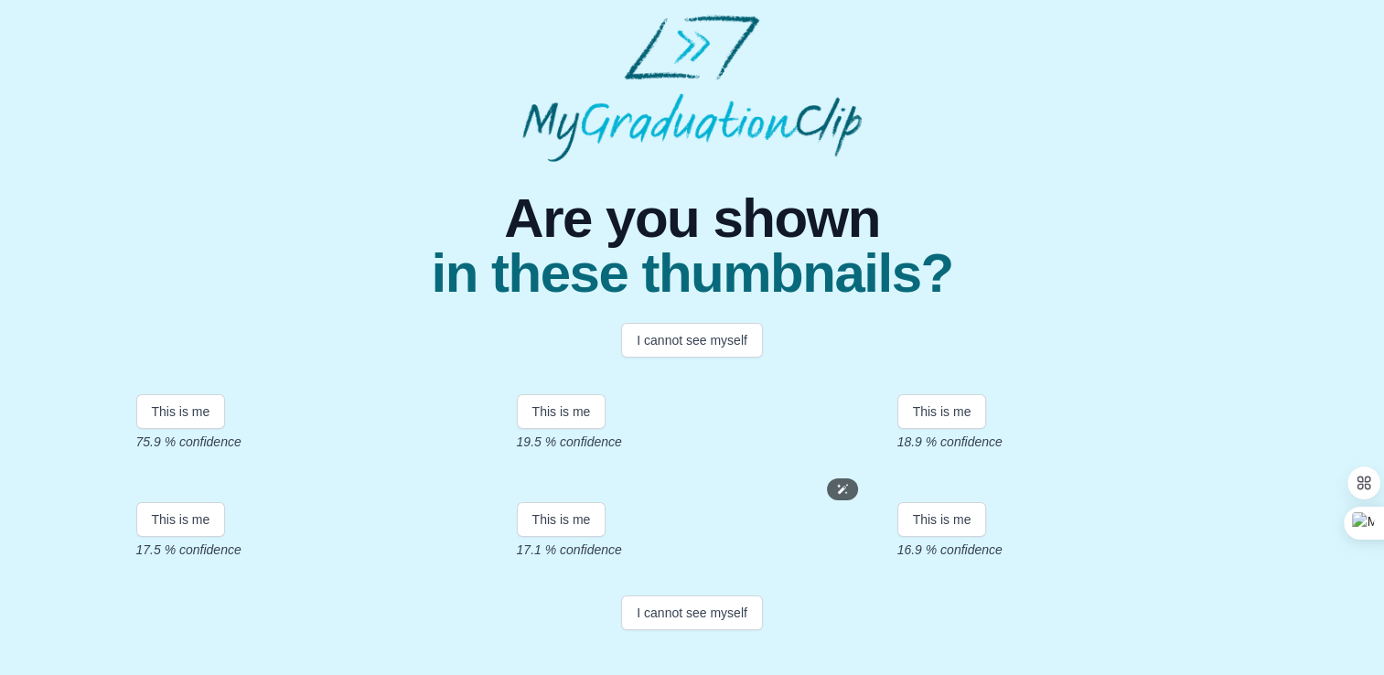
scroll to position [370, 0]
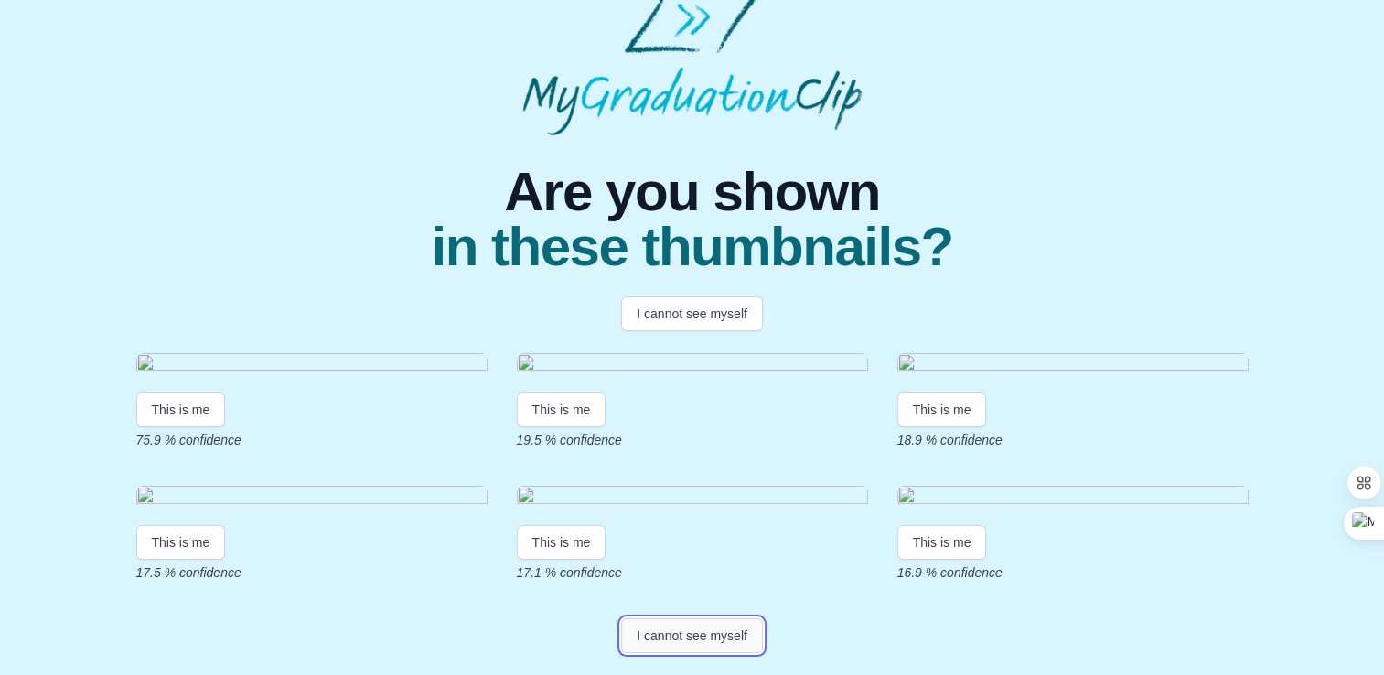
click at [691, 643] on button "I cannot see myself" at bounding box center [692, 635] width 142 height 35
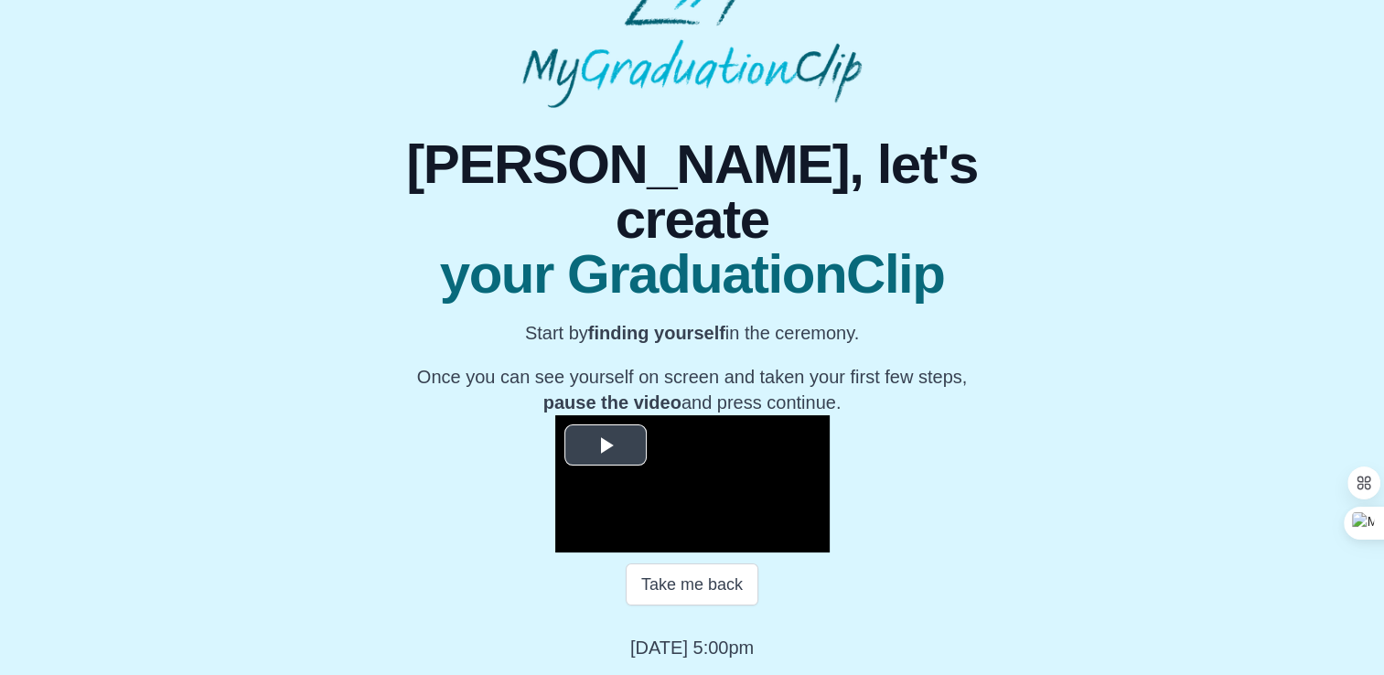
scroll to position [251, 0]
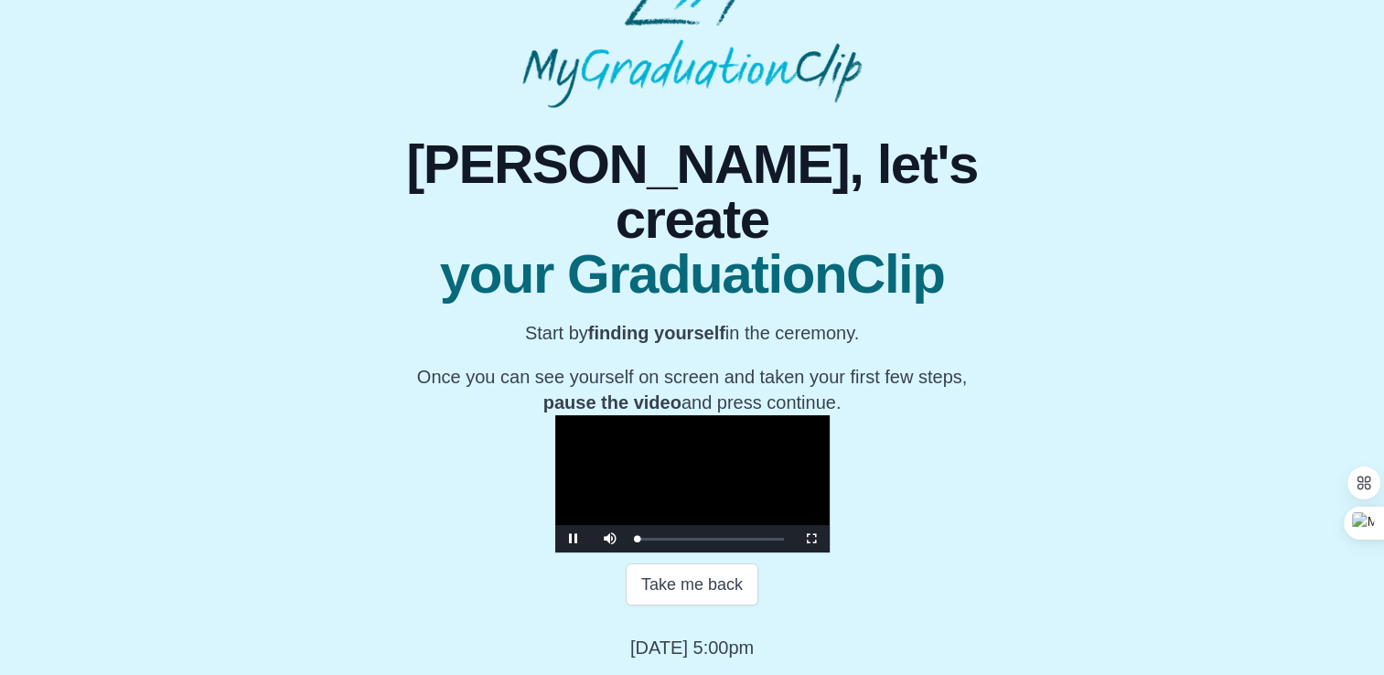
drag, startPoint x: 666, startPoint y: 451, endPoint x: 653, endPoint y: 469, distance: 22.3
click at [663, 449] on video "Video Player" at bounding box center [692, 483] width 274 height 137
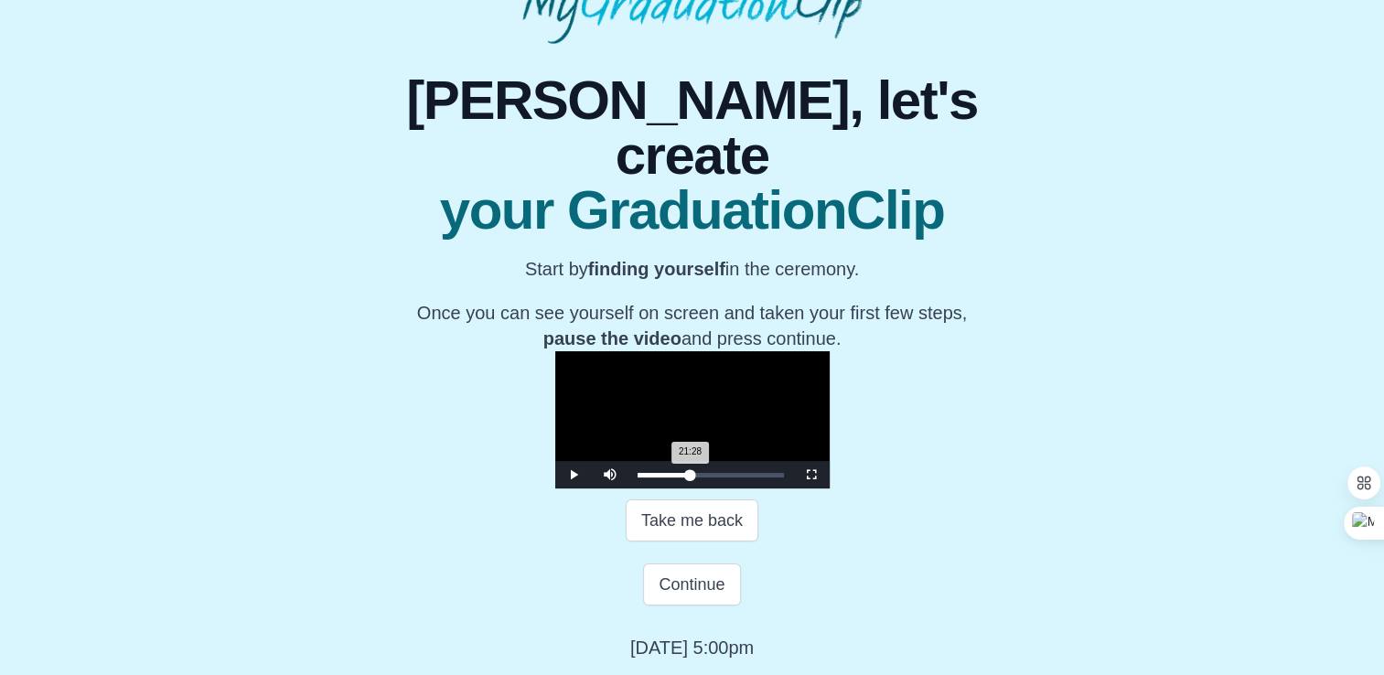
drag, startPoint x: 426, startPoint y: 540, endPoint x: 631, endPoint y: 540, distance: 204.9
click at [637, 477] on div "21:28 Progress : 0%" at bounding box center [663, 475] width 53 height 5
click at [637, 477] on div "21:33 Progress : 0%" at bounding box center [663, 475] width 53 height 5
click at [593, 433] on video "Video Player" at bounding box center [692, 419] width 274 height 137
click at [637, 477] on div "21:33 Progress : 0%" at bounding box center [663, 475] width 53 height 5
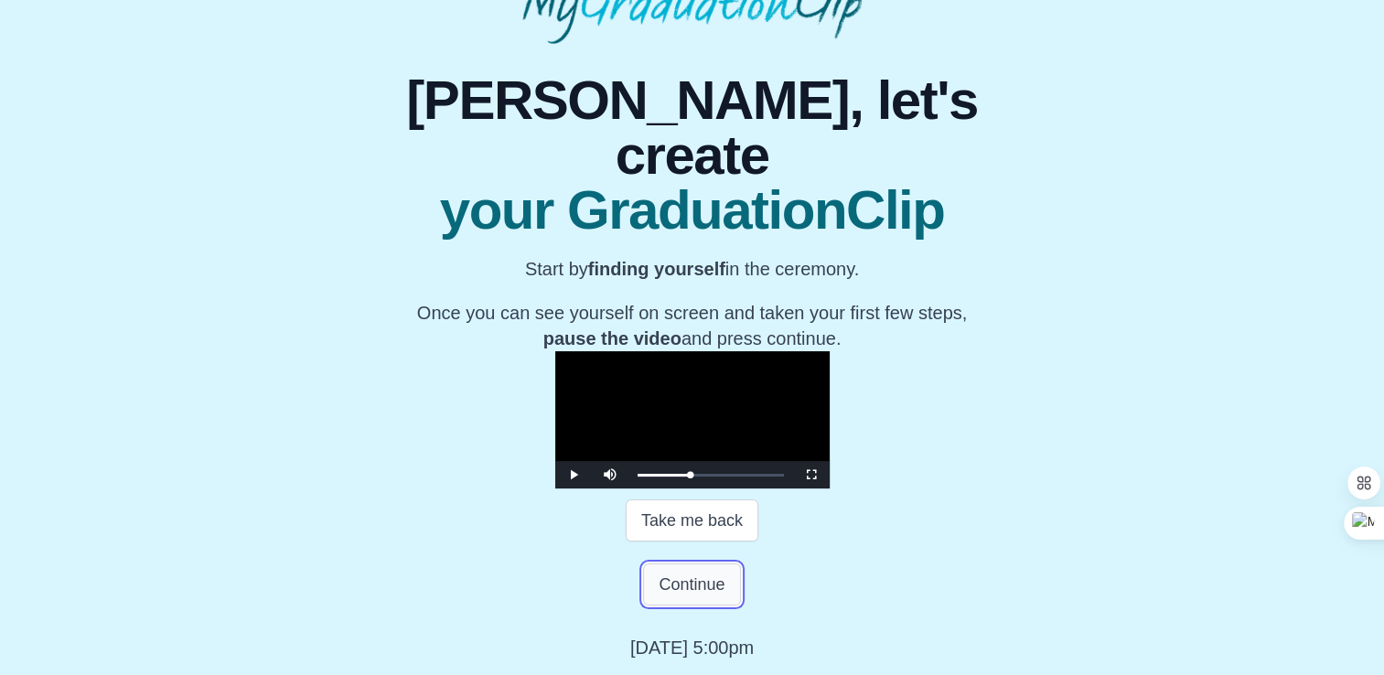
click at [656, 605] on button "Continue" at bounding box center [691, 584] width 97 height 42
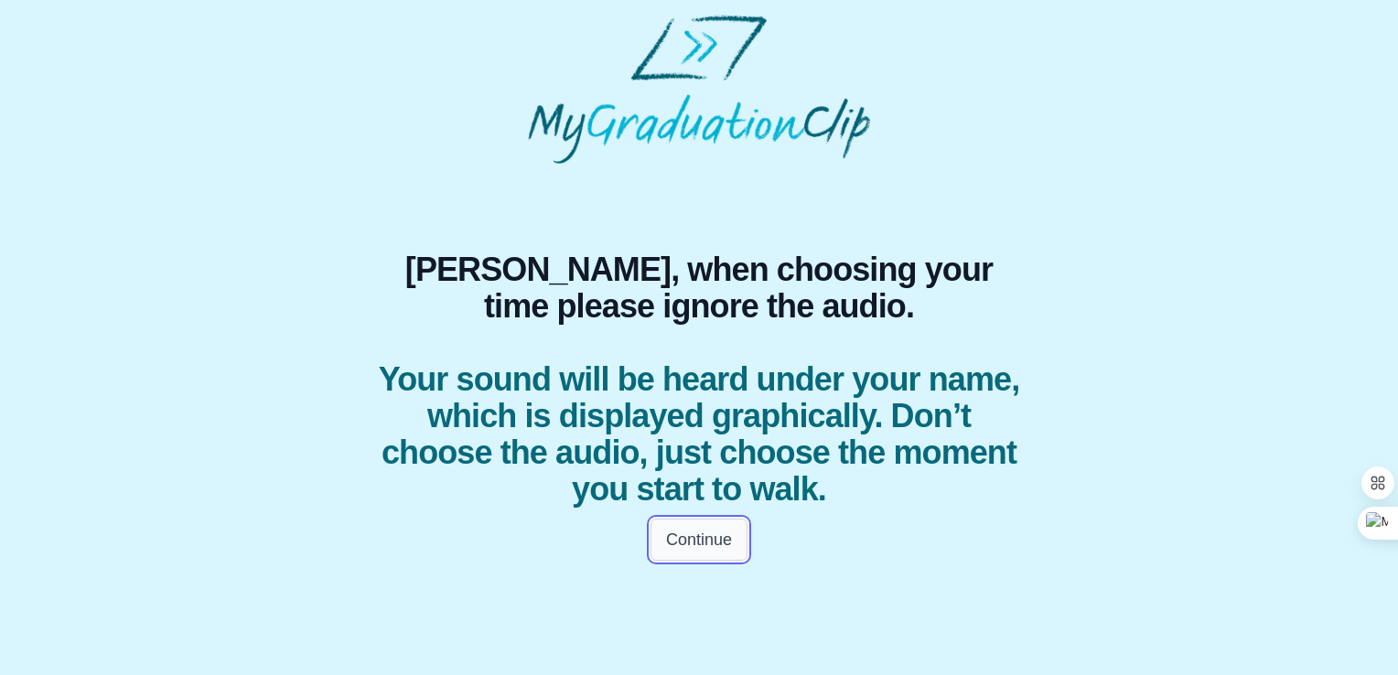
click at [692, 540] on button "Continue" at bounding box center [698, 540] width 97 height 42
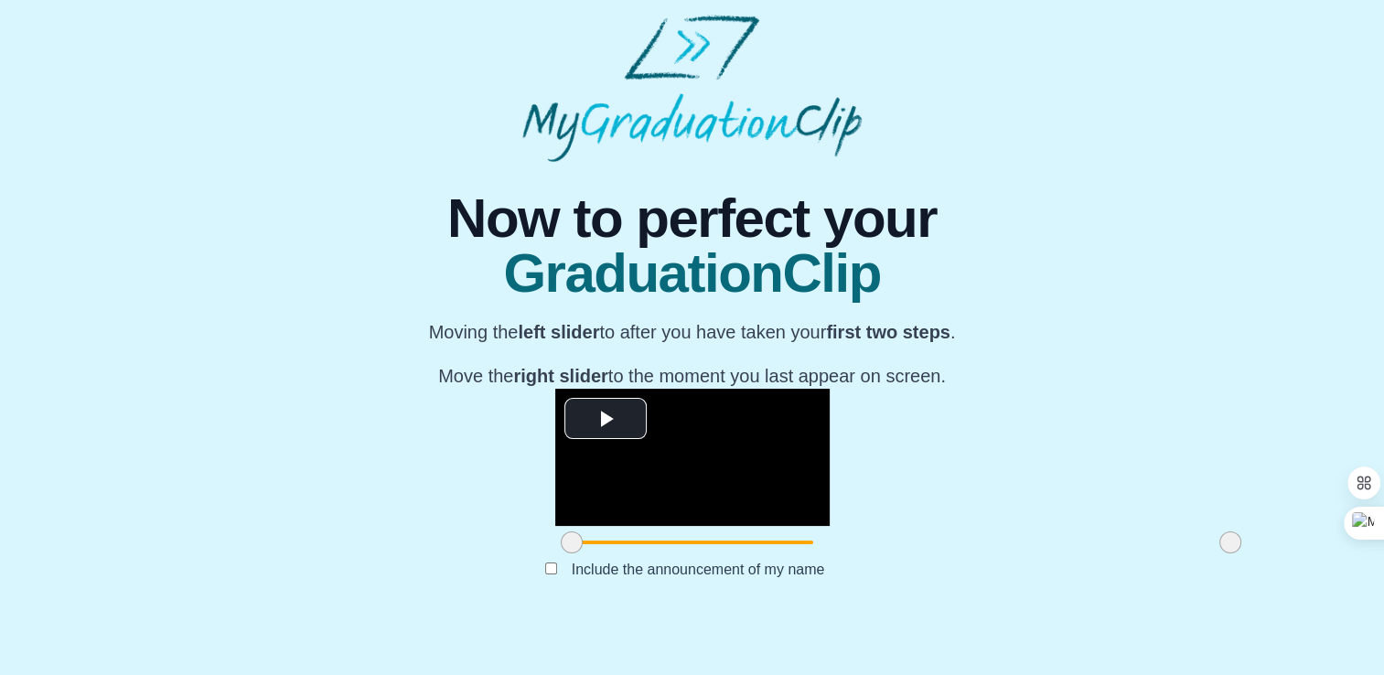
scroll to position [207, 0]
click at [605, 419] on span "Video Player" at bounding box center [605, 419] width 0 height 0
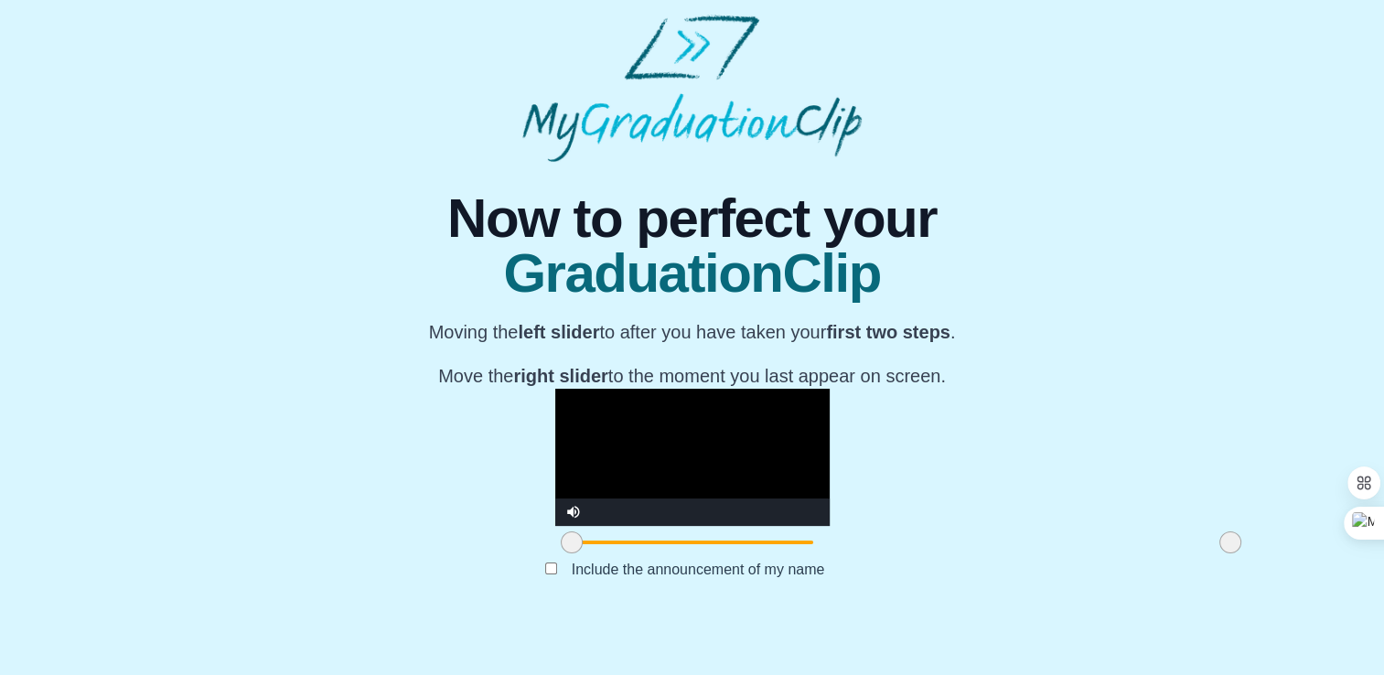
click at [659, 396] on video "Video Player" at bounding box center [692, 457] width 274 height 137
drag, startPoint x: 358, startPoint y: 586, endPoint x: 534, endPoint y: 587, distance: 176.5
click at [737, 553] on span at bounding box center [748, 542] width 22 height 22
click at [746, 422] on video "Video Player" at bounding box center [692, 457] width 274 height 137
drag, startPoint x: 1017, startPoint y: 588, endPoint x: 956, endPoint y: 591, distance: 61.3
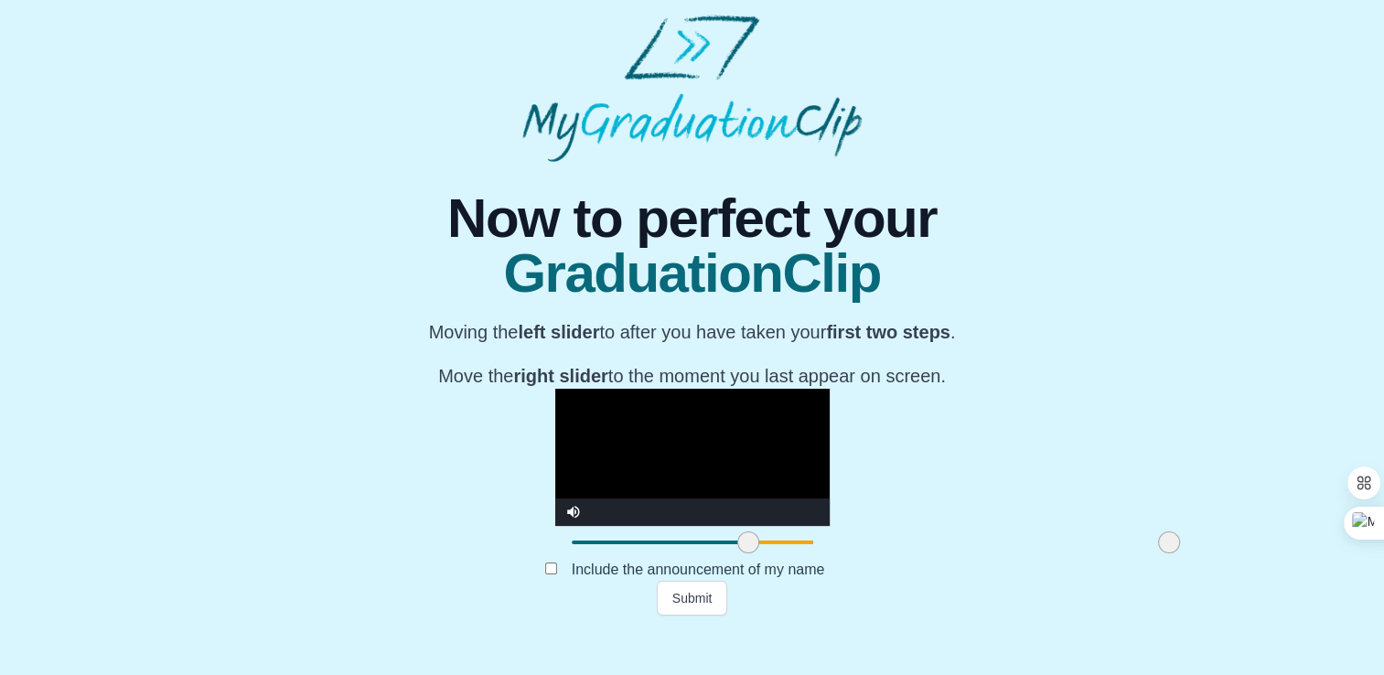
click at [1158, 553] on span at bounding box center [1169, 542] width 22 height 22
click at [712, 616] on button "Submit" at bounding box center [692, 598] width 71 height 35
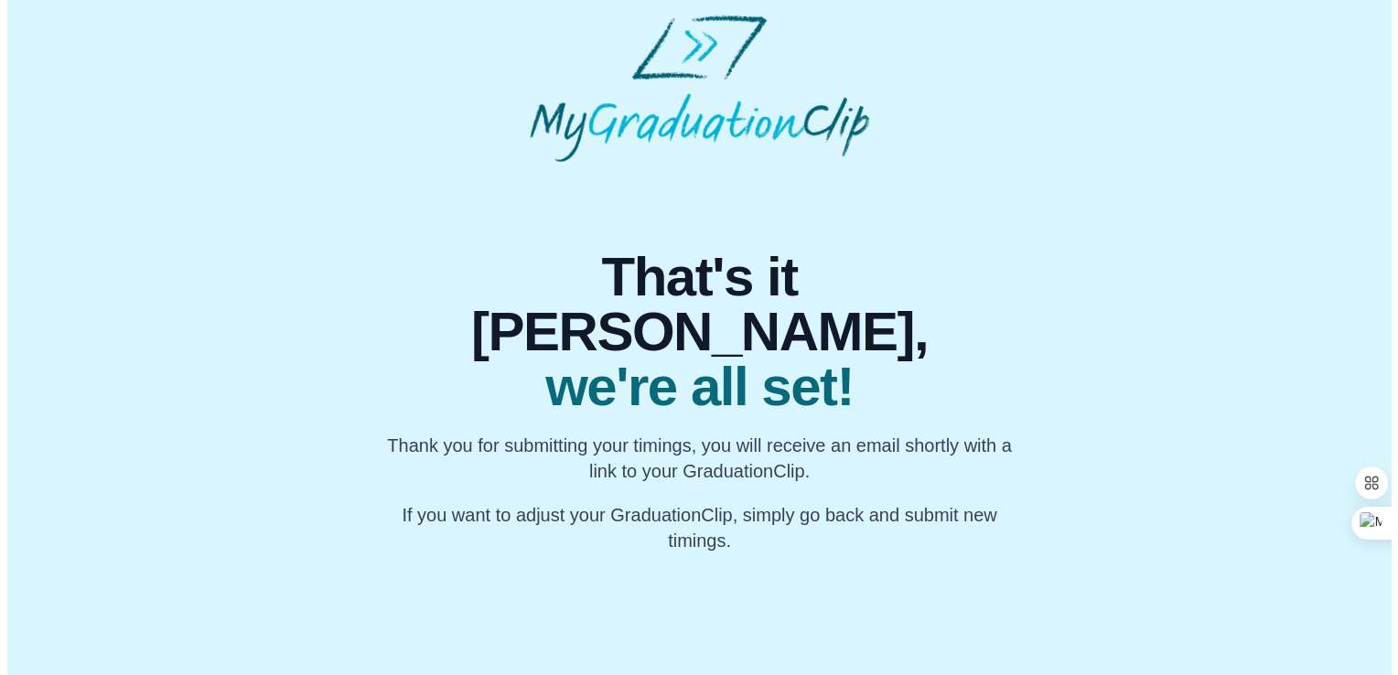
scroll to position [0, 0]
